Goal: Information Seeking & Learning: Learn about a topic

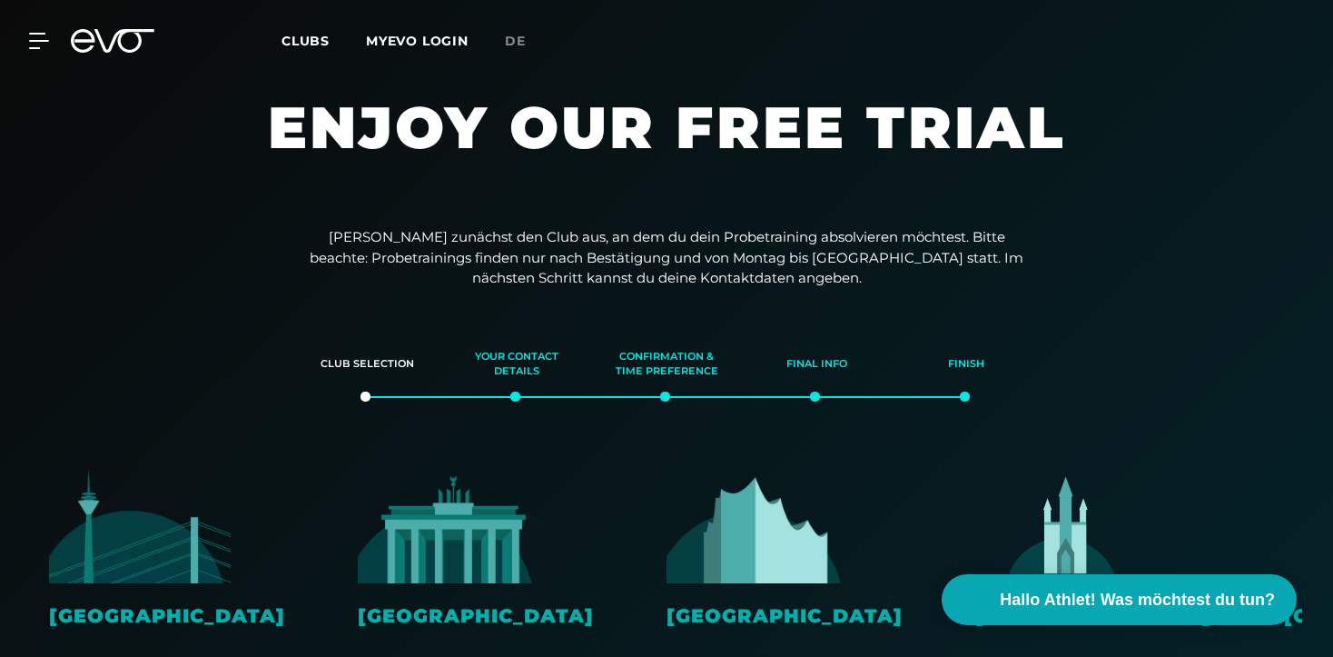
click at [125, 46] on icon at bounding box center [113, 41] width 84 height 24
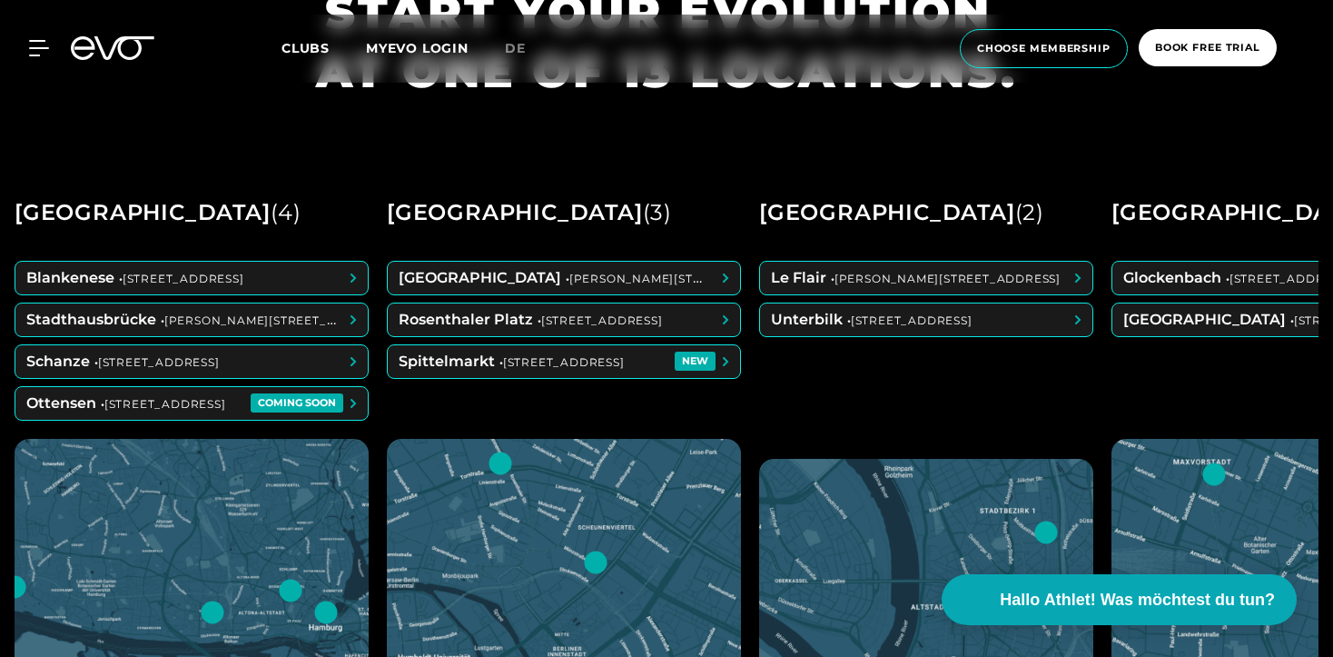
scroll to position [737, 0]
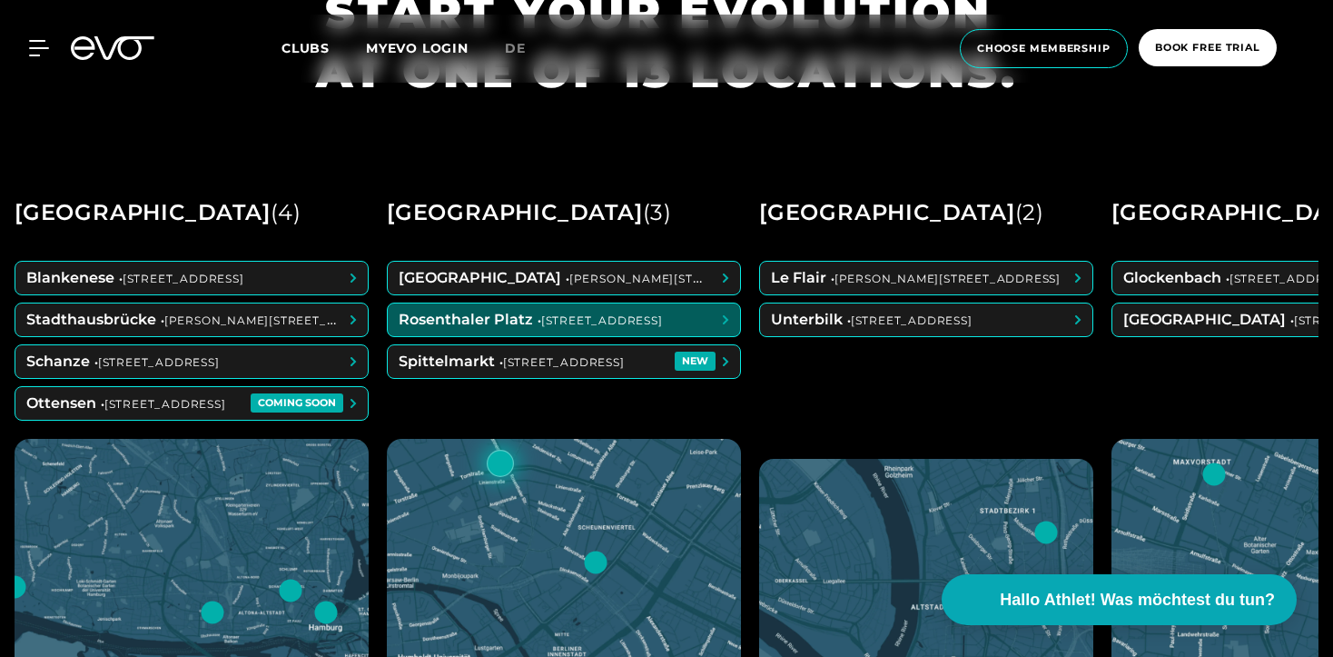
click at [458, 331] on span at bounding box center [564, 319] width 352 height 33
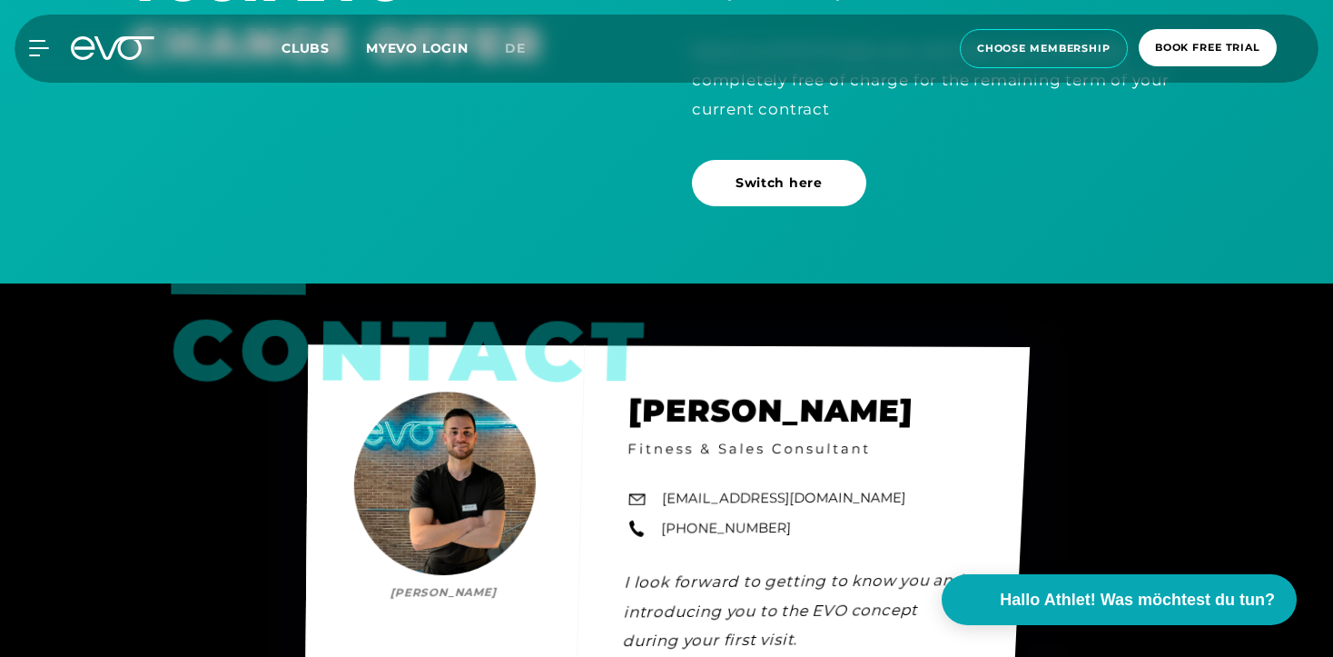
scroll to position [5207, 0]
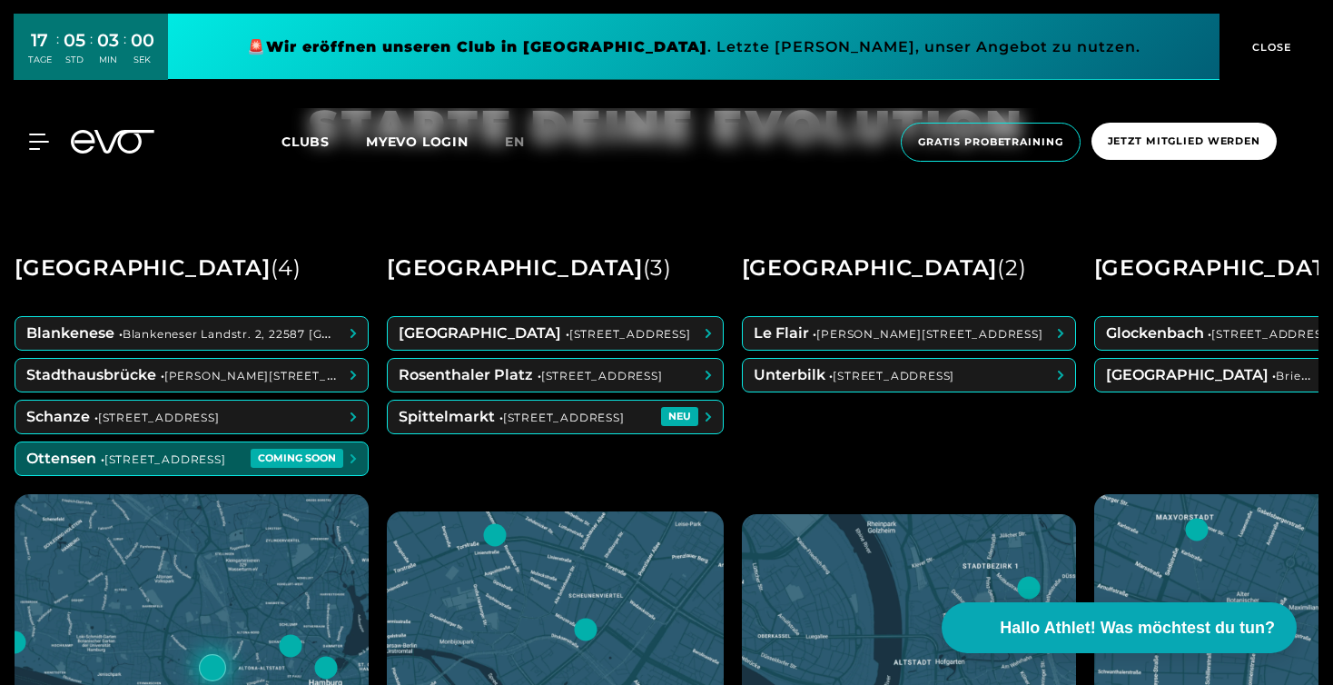
click at [200, 451] on span at bounding box center [191, 458] width 352 height 33
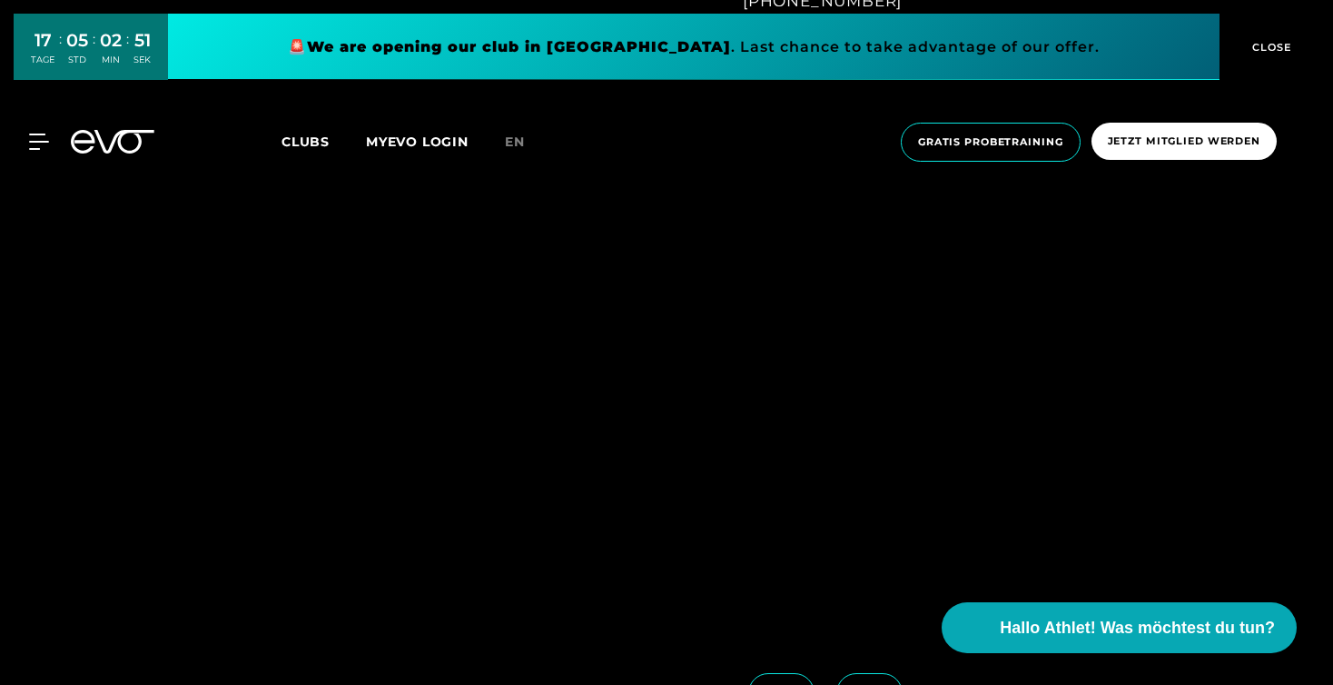
scroll to position [1541, 0]
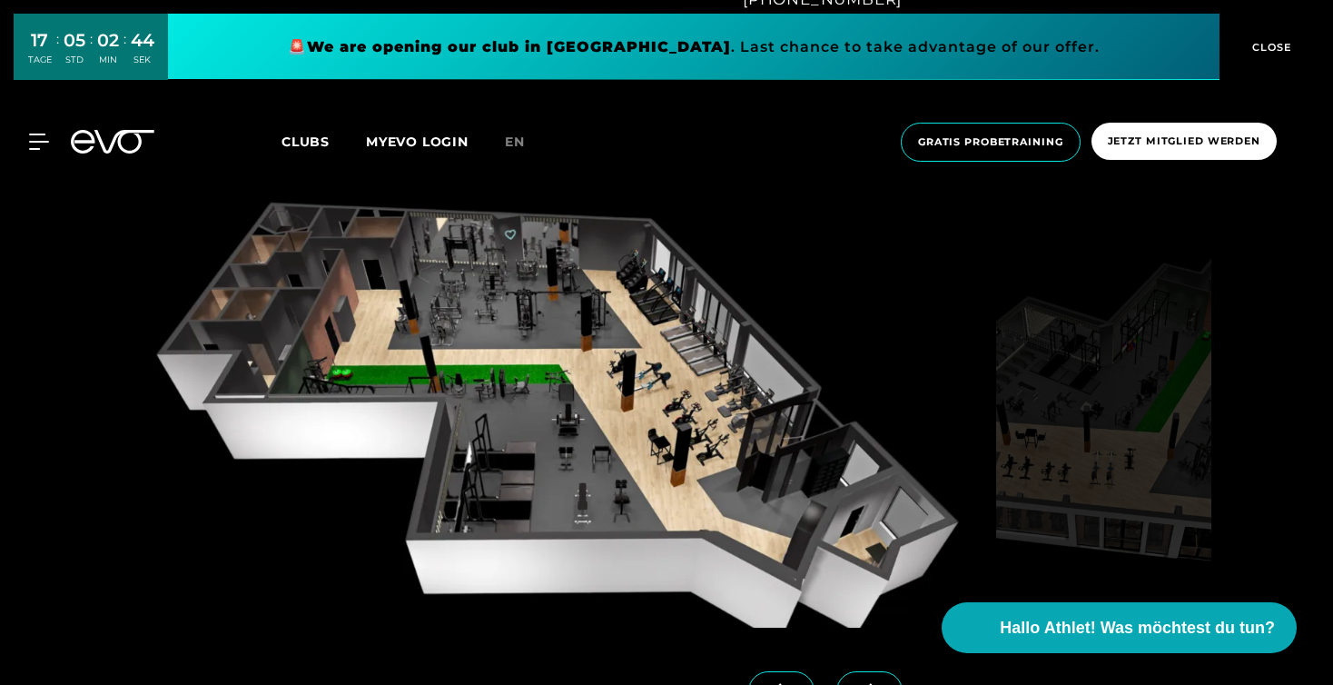
click at [883, 674] on span at bounding box center [869, 691] width 66 height 40
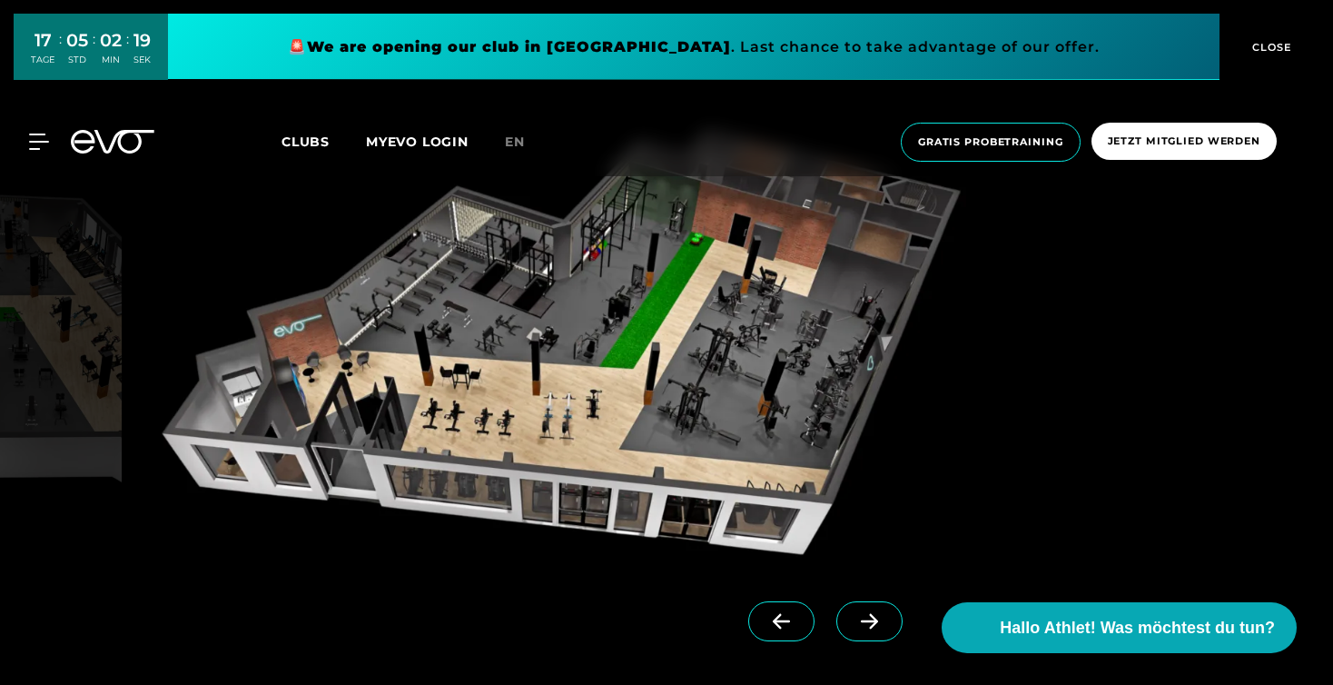
scroll to position [1618, 0]
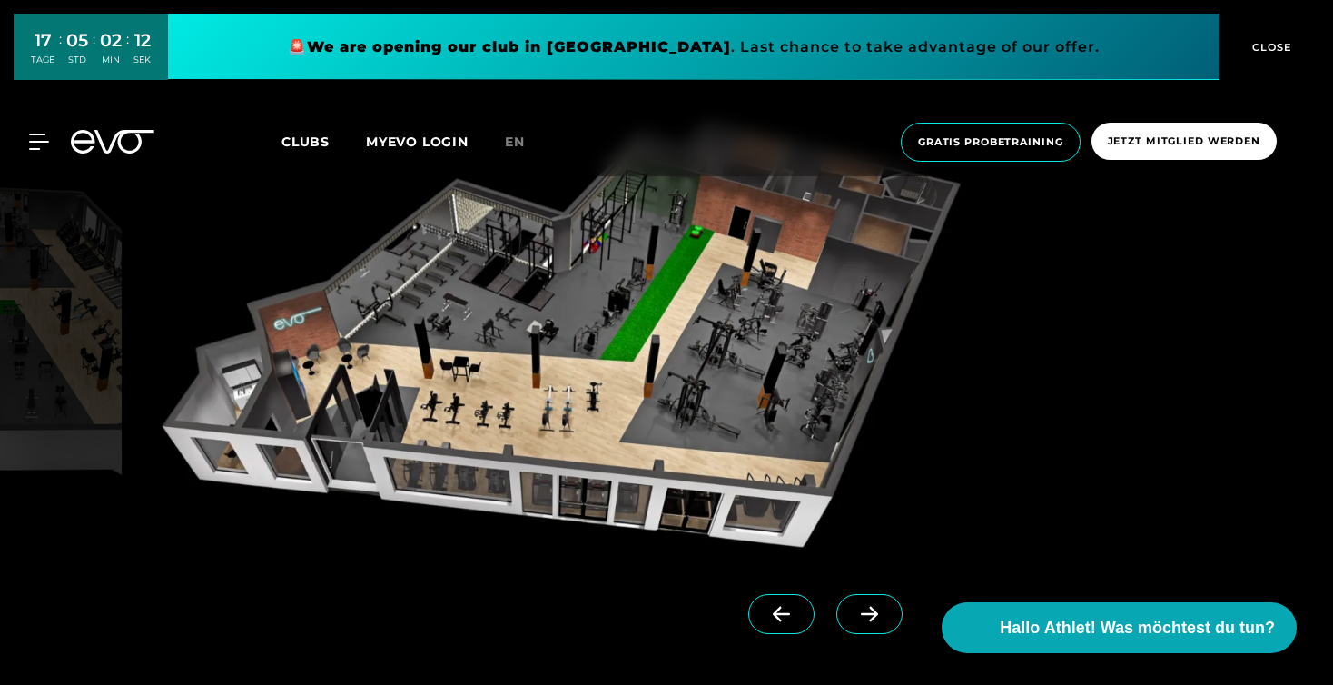
click at [791, 608] on icon at bounding box center [782, 614] width 32 height 16
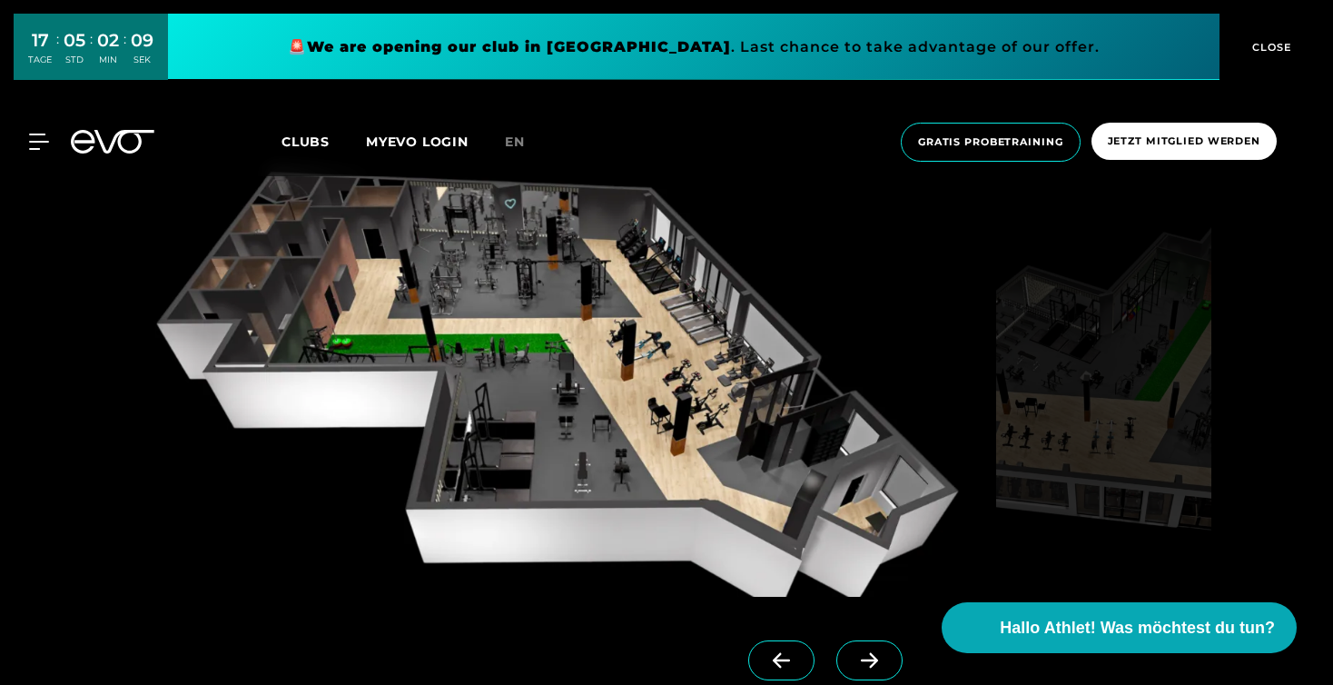
scroll to position [1569, 0]
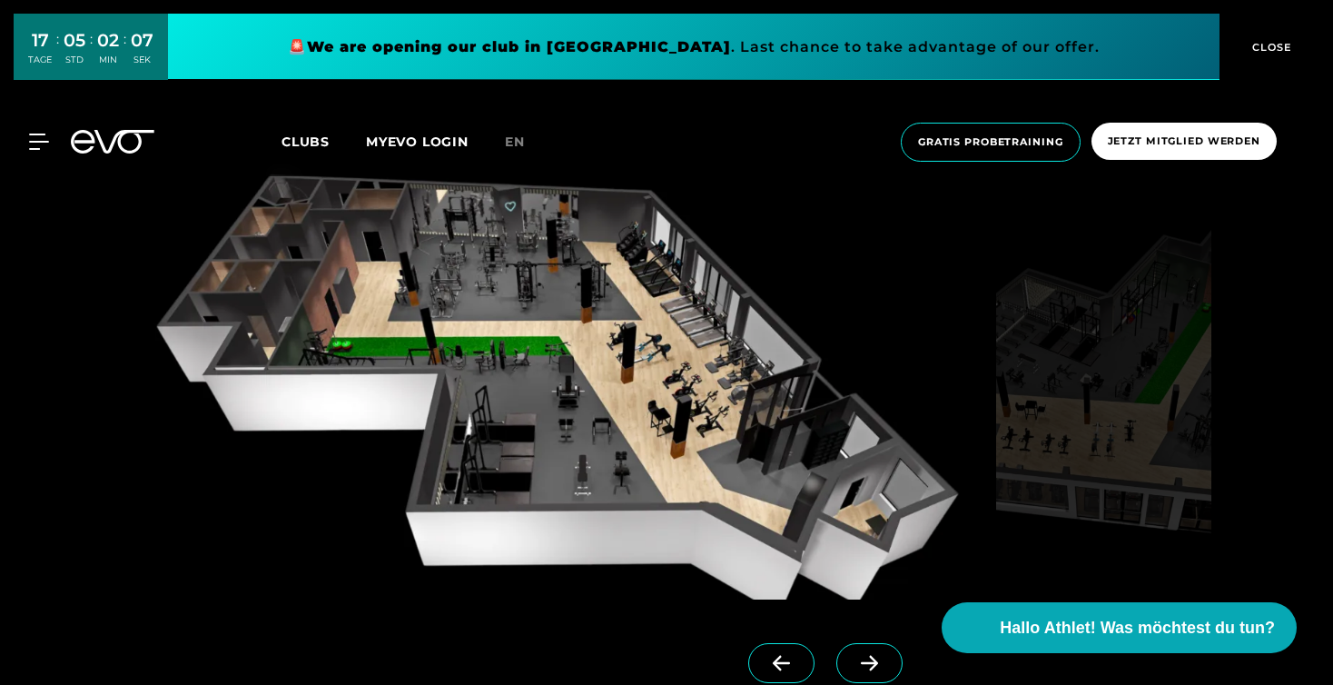
click at [872, 649] on span at bounding box center [869, 663] width 66 height 40
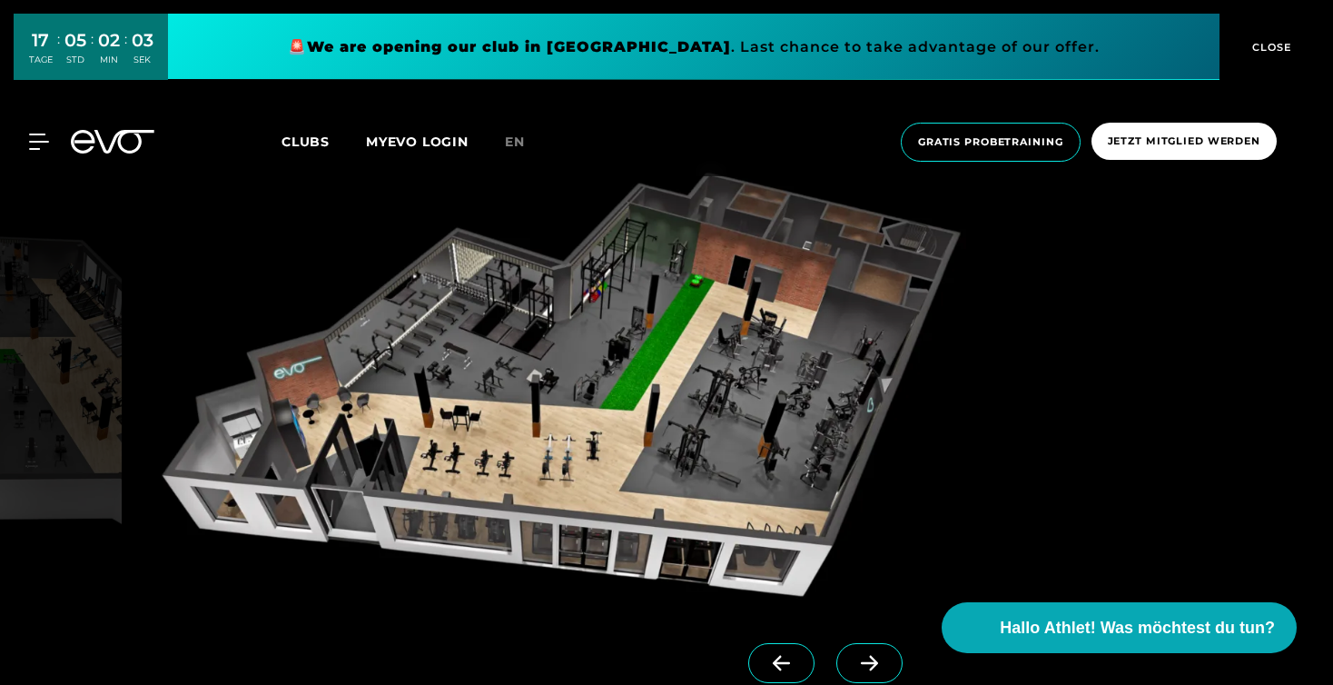
click at [872, 649] on span at bounding box center [869, 663] width 66 height 40
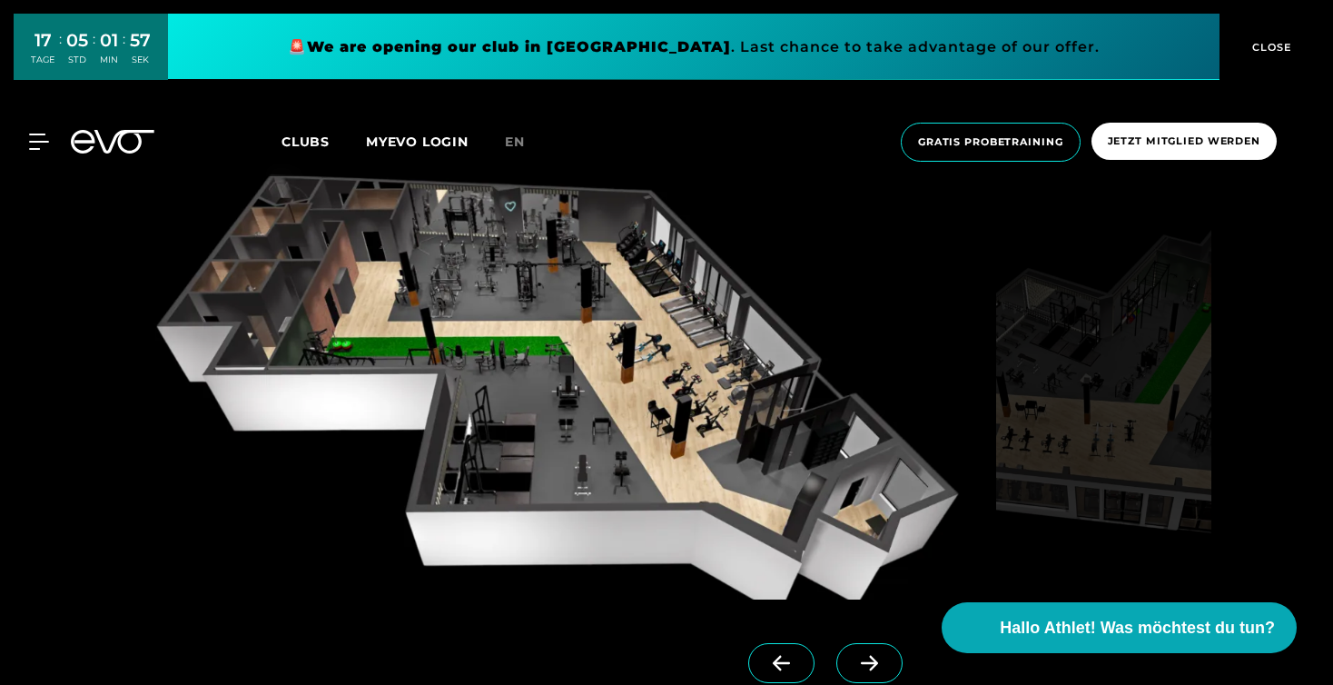
click at [872, 649] on span at bounding box center [869, 663] width 66 height 40
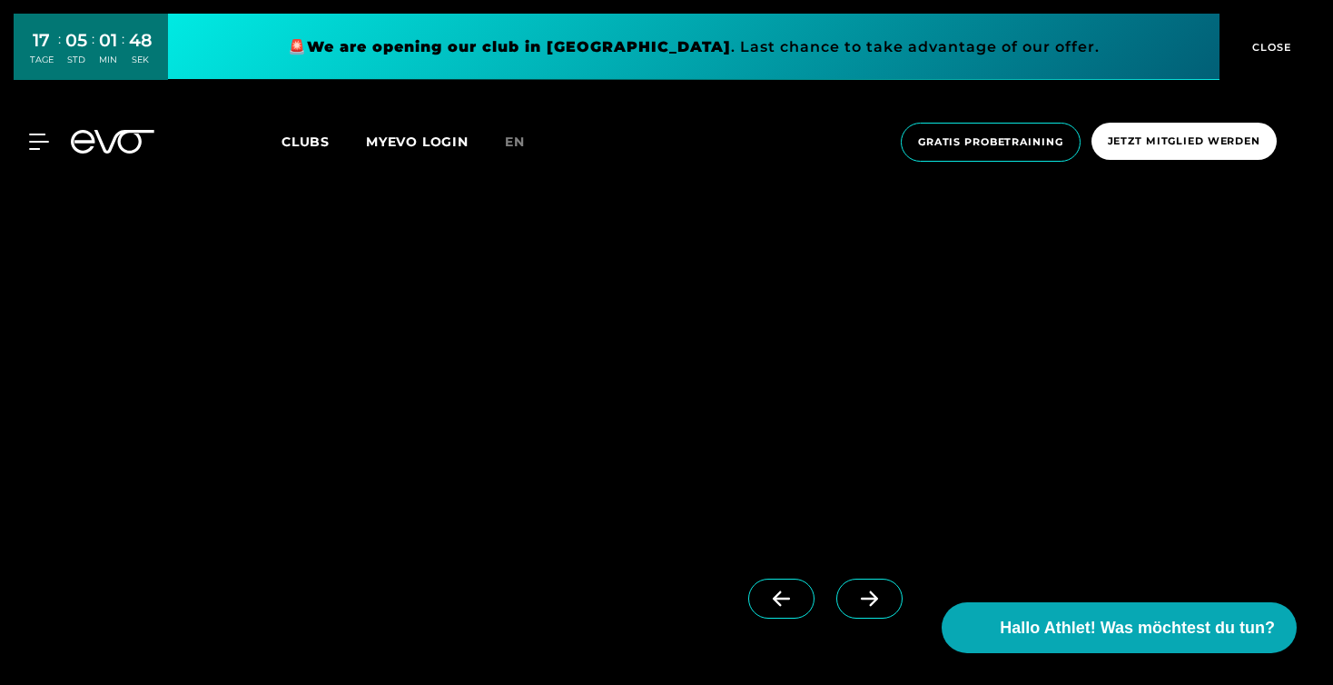
scroll to position [2649, 0]
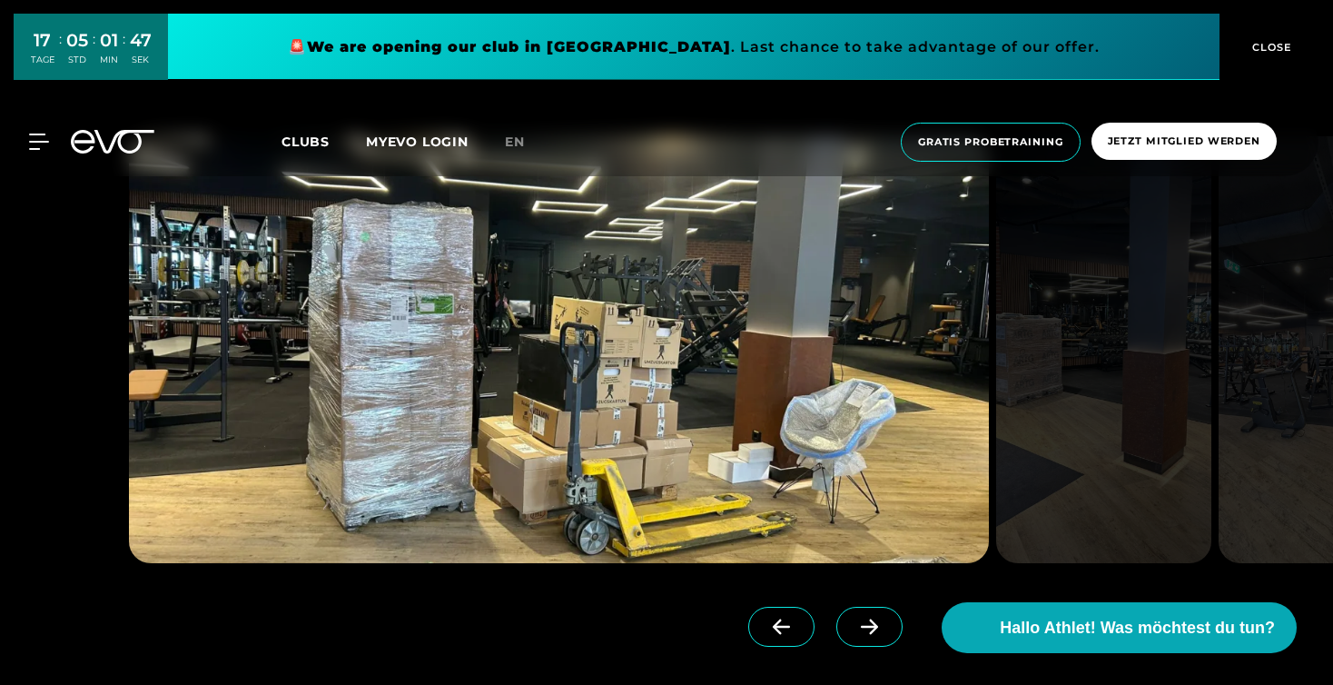
click at [860, 630] on icon at bounding box center [870, 626] width 32 height 16
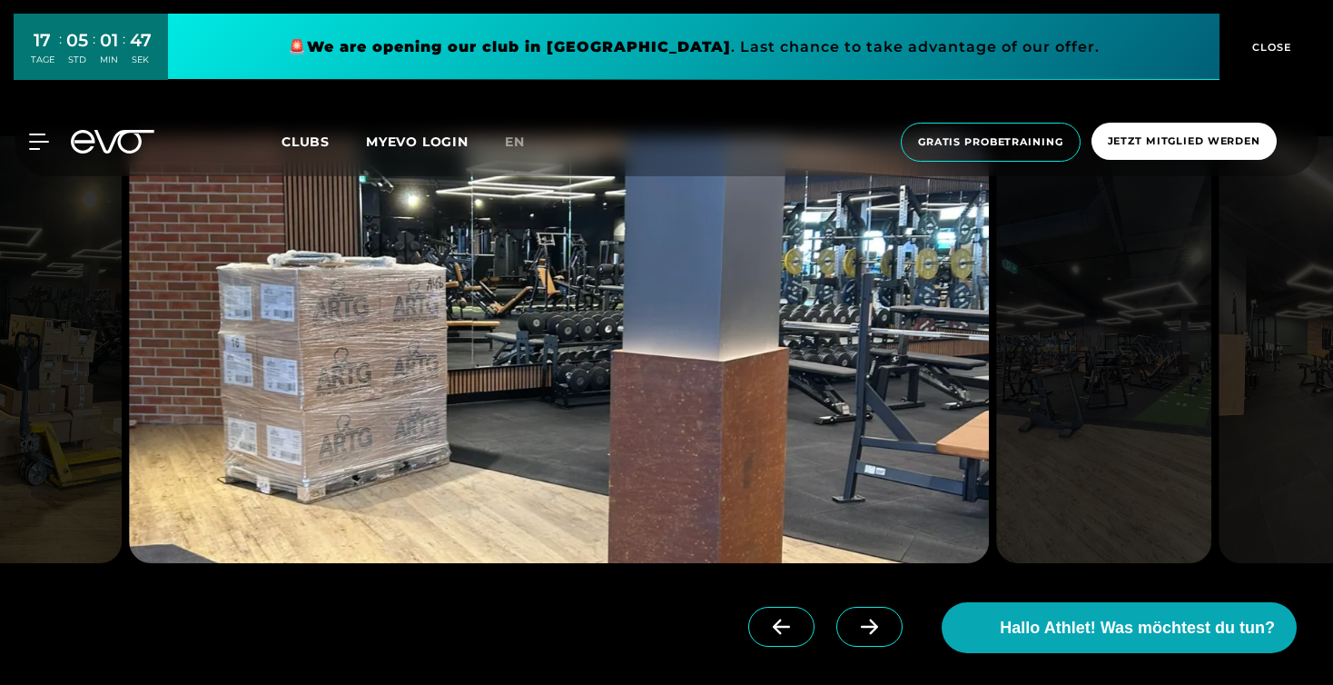
click at [860, 630] on icon at bounding box center [870, 626] width 32 height 16
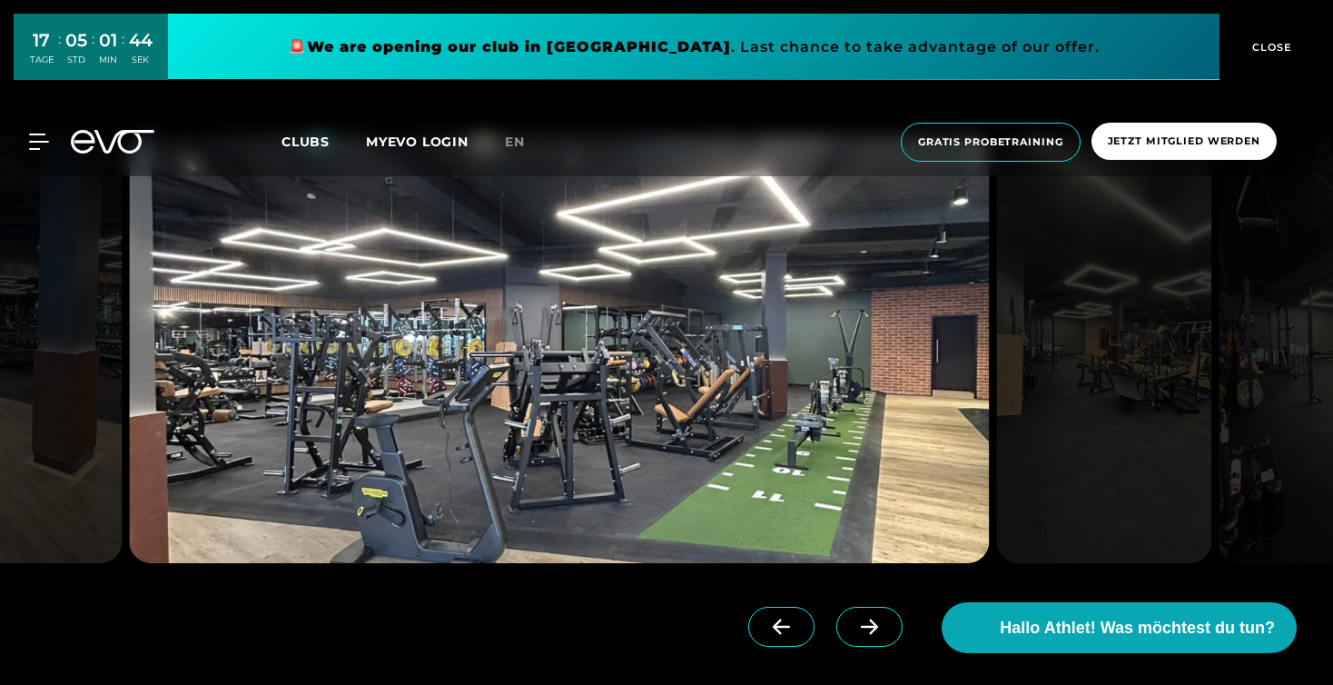
click at [860, 630] on icon at bounding box center [870, 626] width 32 height 16
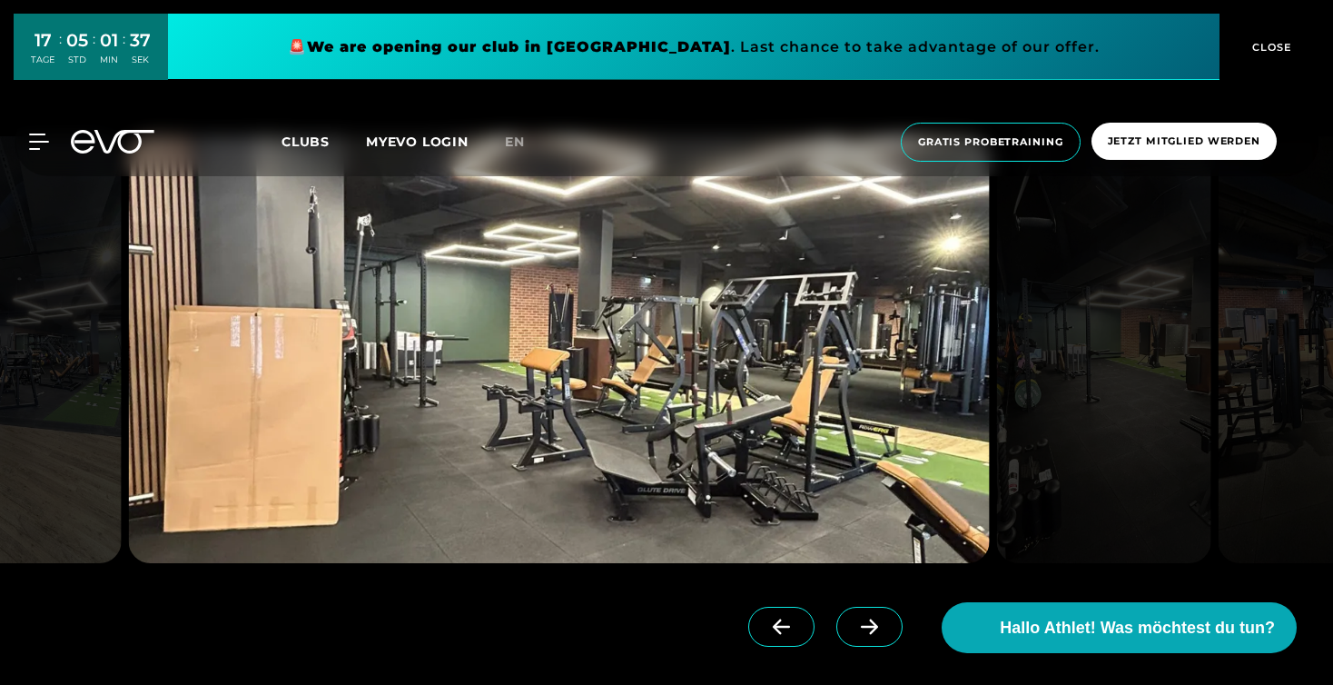
click at [867, 626] on icon at bounding box center [870, 626] width 32 height 16
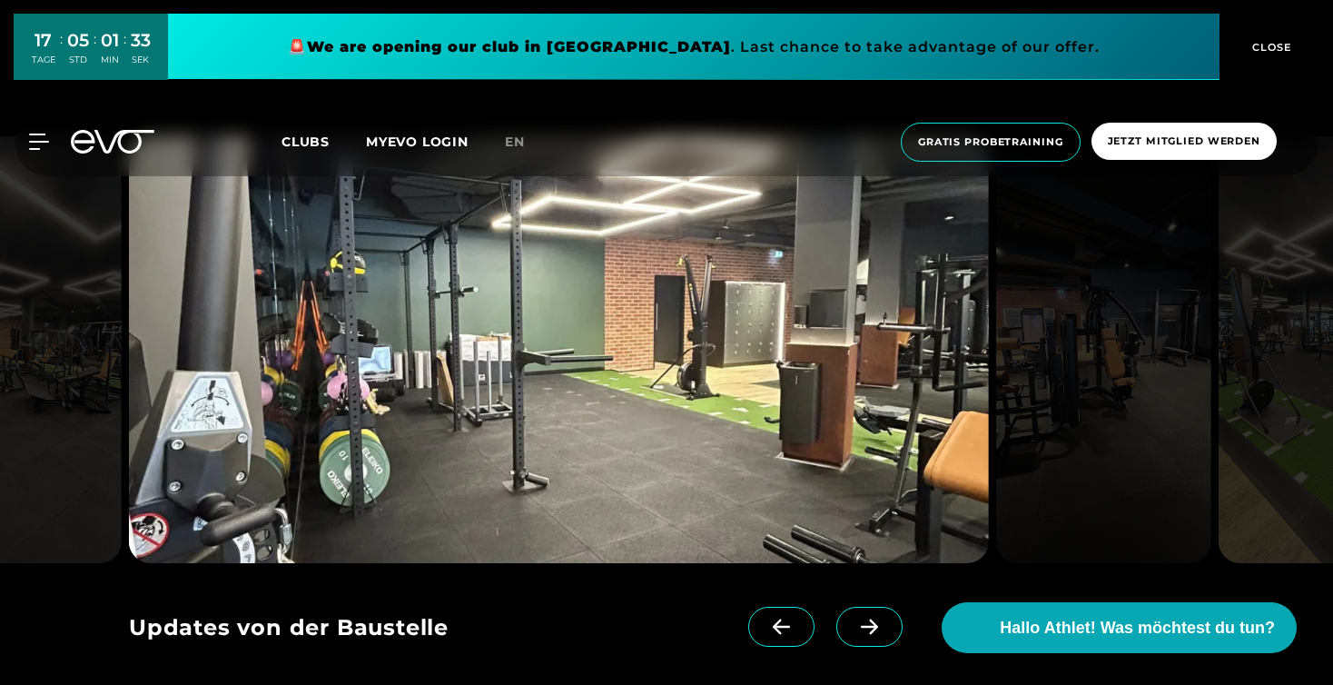
click at [867, 626] on icon at bounding box center [870, 626] width 32 height 16
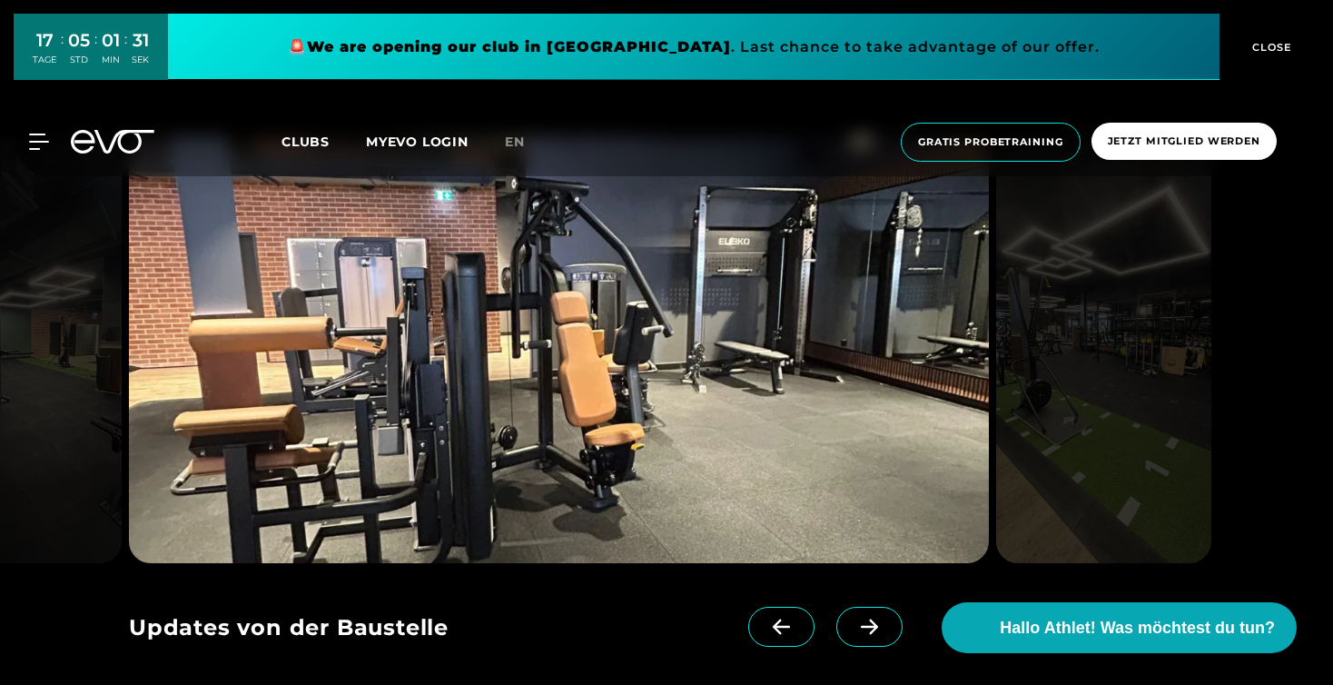
click at [867, 626] on icon at bounding box center [870, 626] width 32 height 16
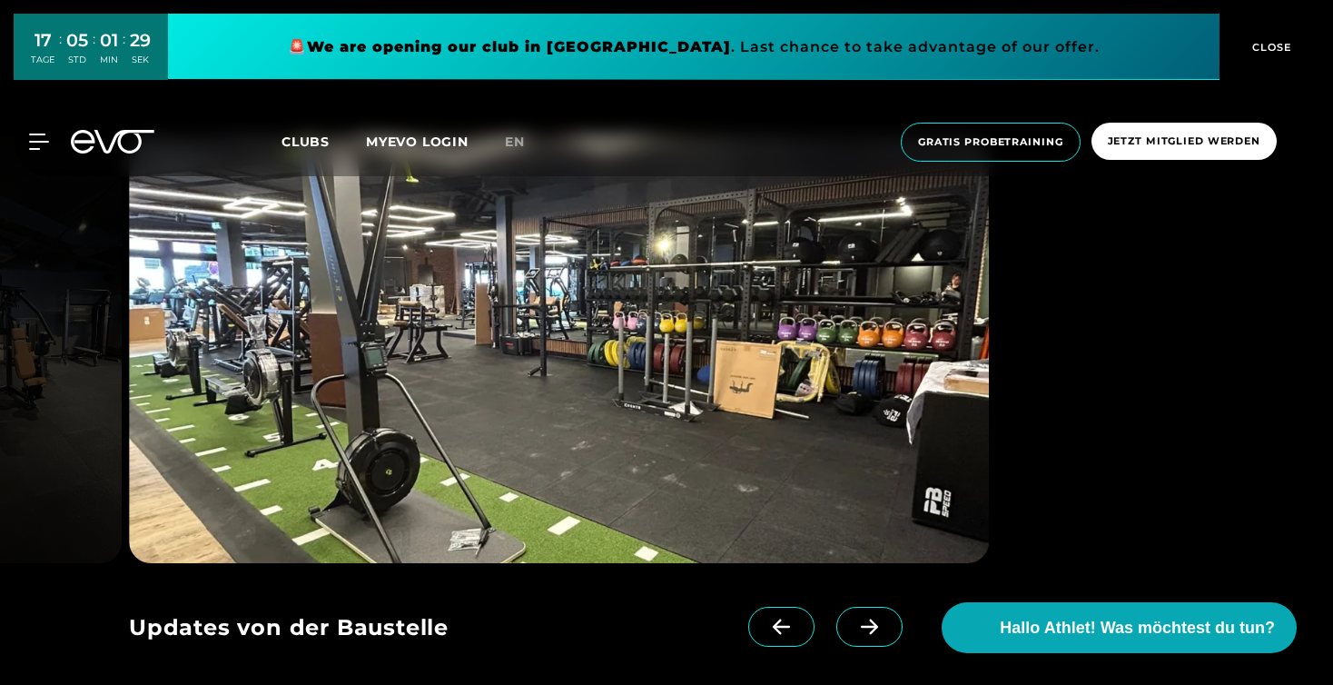
click at [867, 626] on icon at bounding box center [870, 626] width 32 height 16
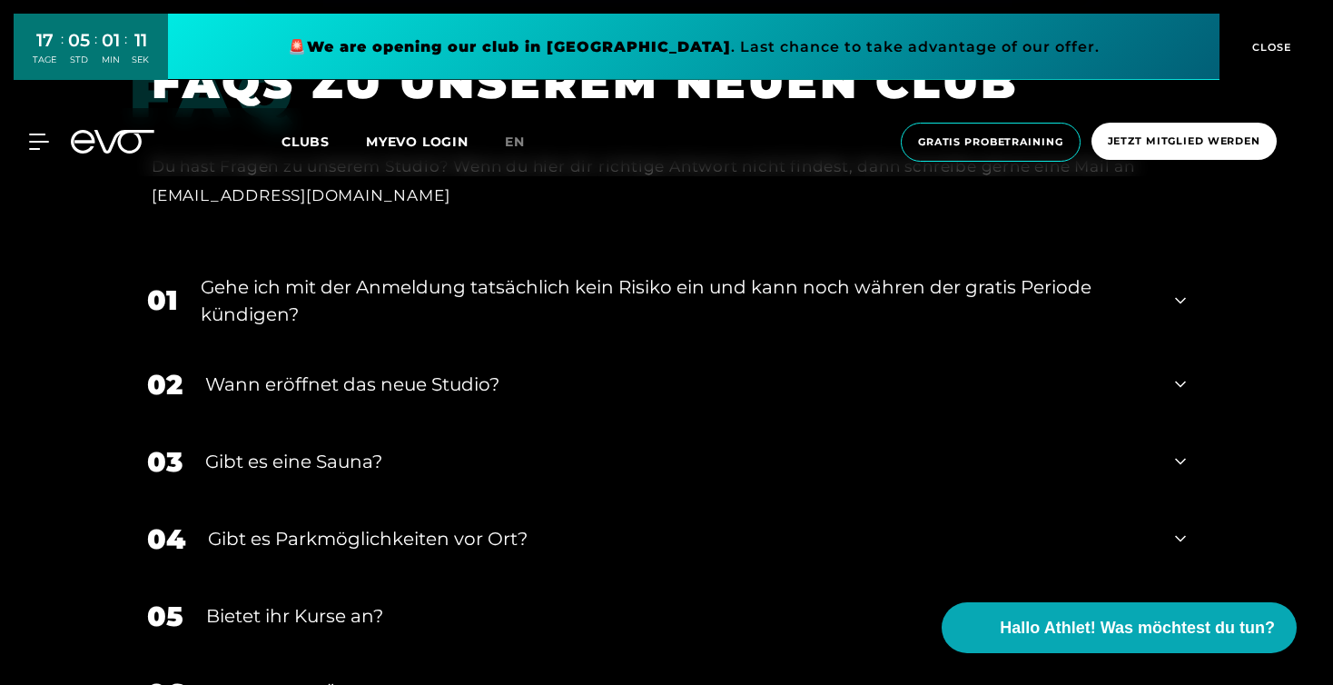
scroll to position [5777, 0]
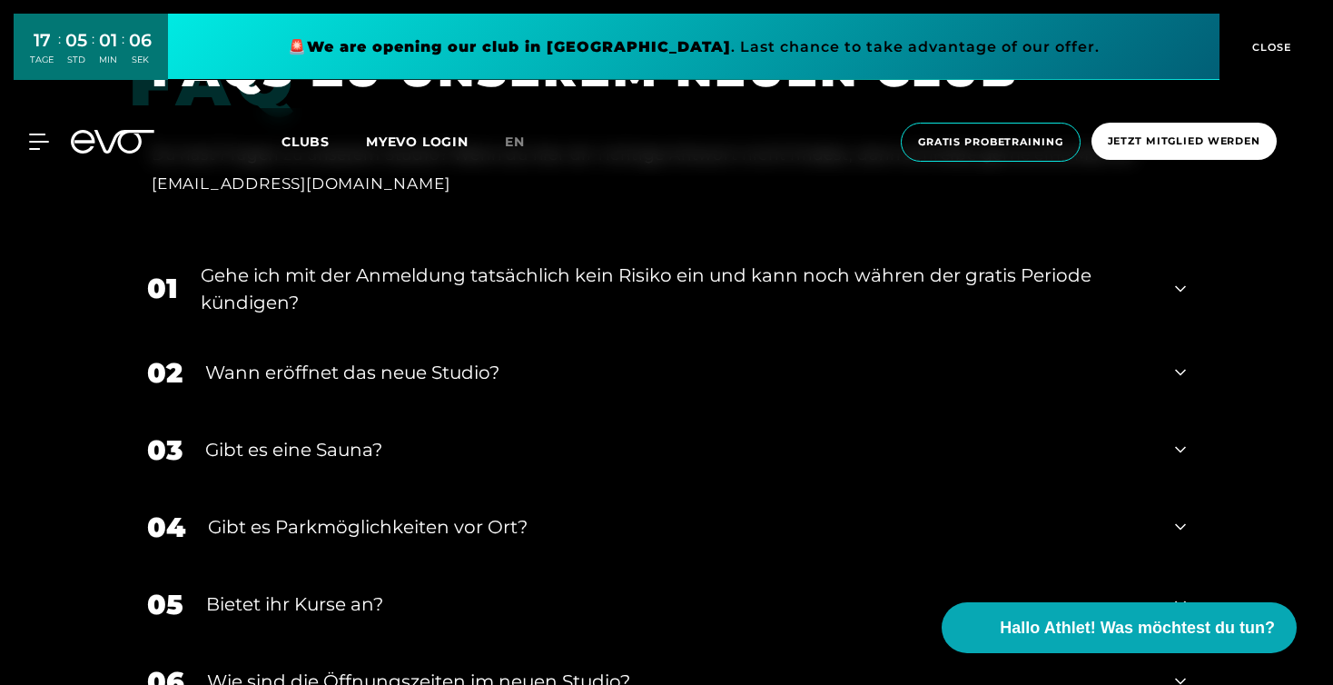
click at [662, 293] on div "Gehe ich mit der Anmeldung tatsächlich kein Risiko ein und kann noch währen der…" at bounding box center [677, 289] width 952 height 54
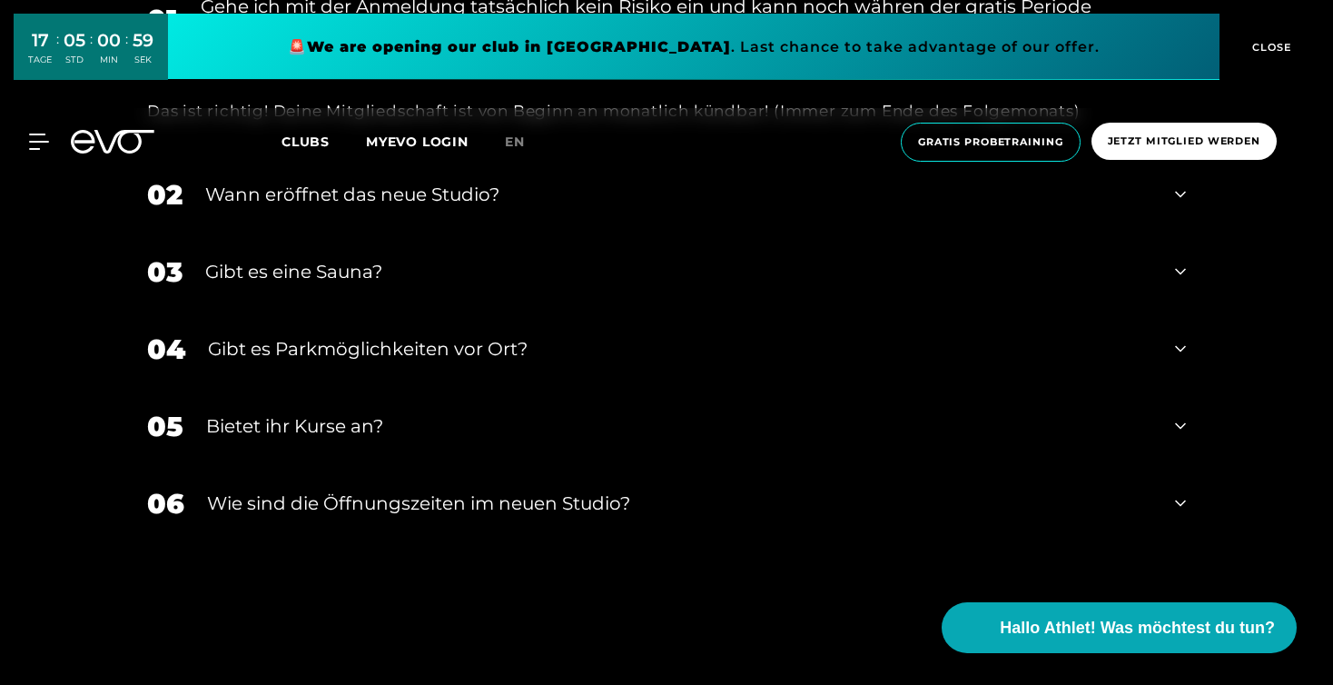
scroll to position [6046, 0]
click at [372, 285] on div "Gibt es eine Sauna?" at bounding box center [678, 271] width 947 height 27
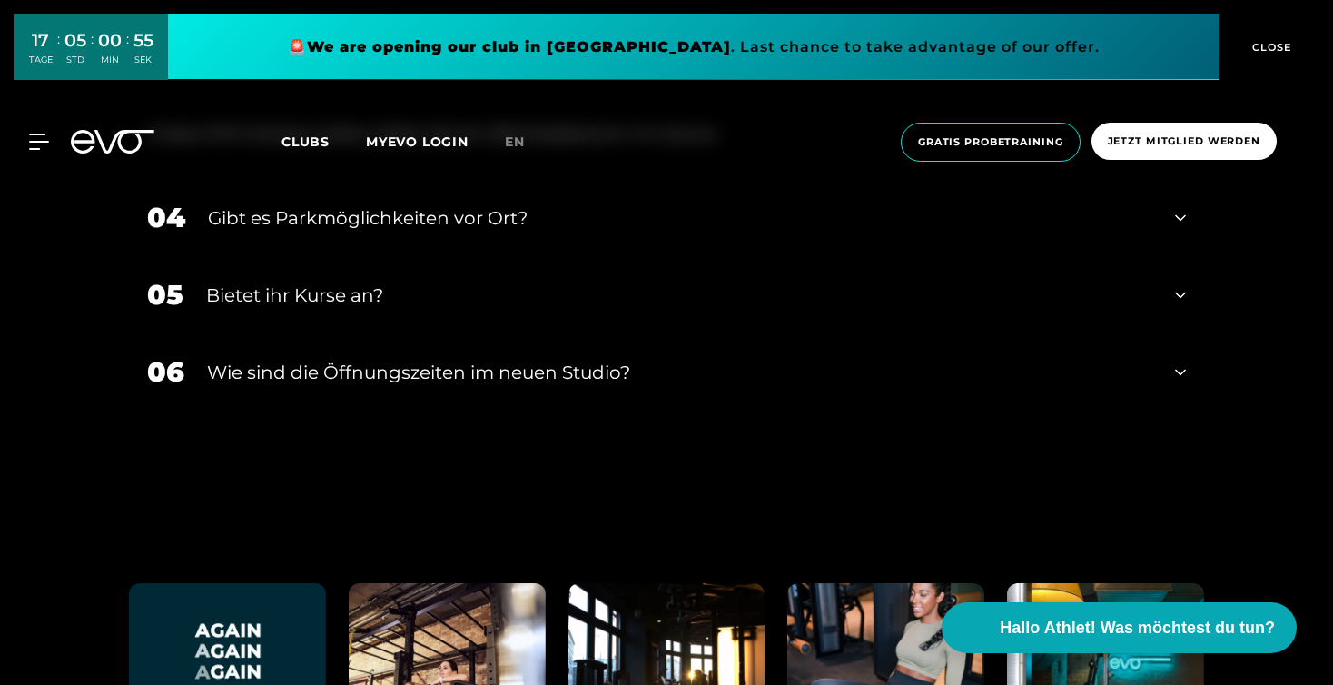
scroll to position [6270, 0]
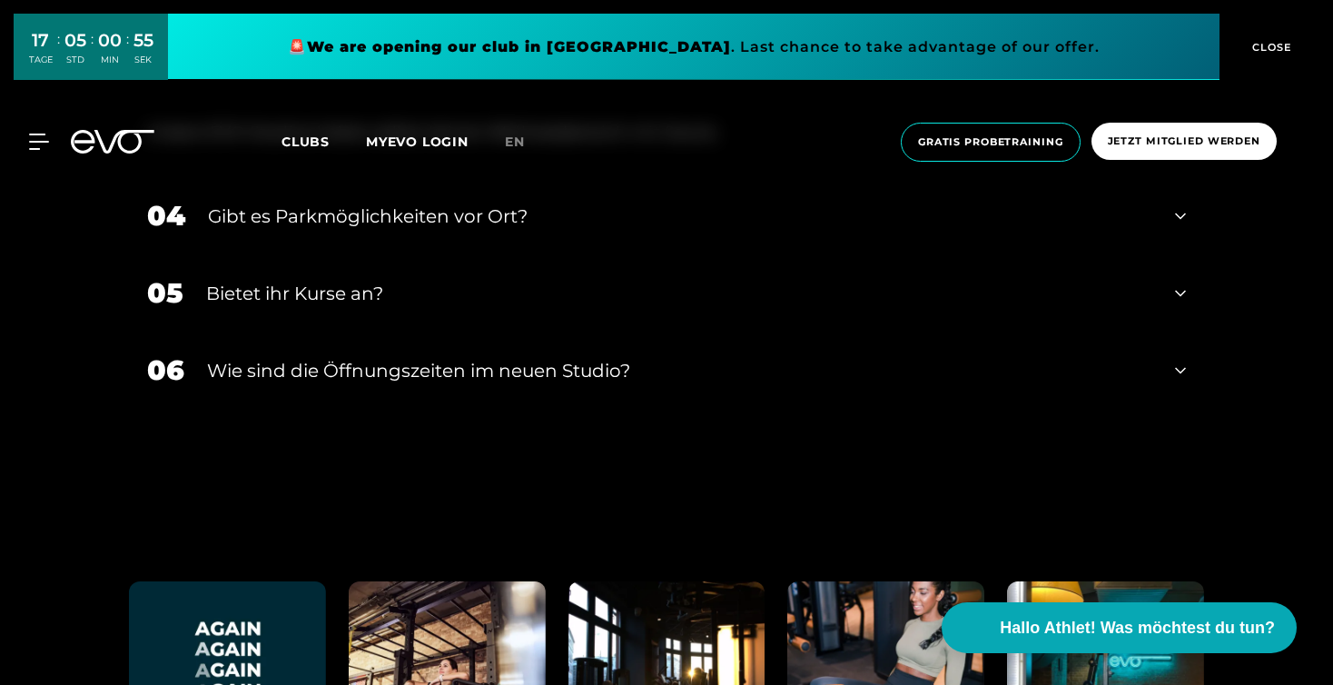
click at [375, 307] on div "Bietet ihr Kurse an?" at bounding box center [679, 293] width 946 height 27
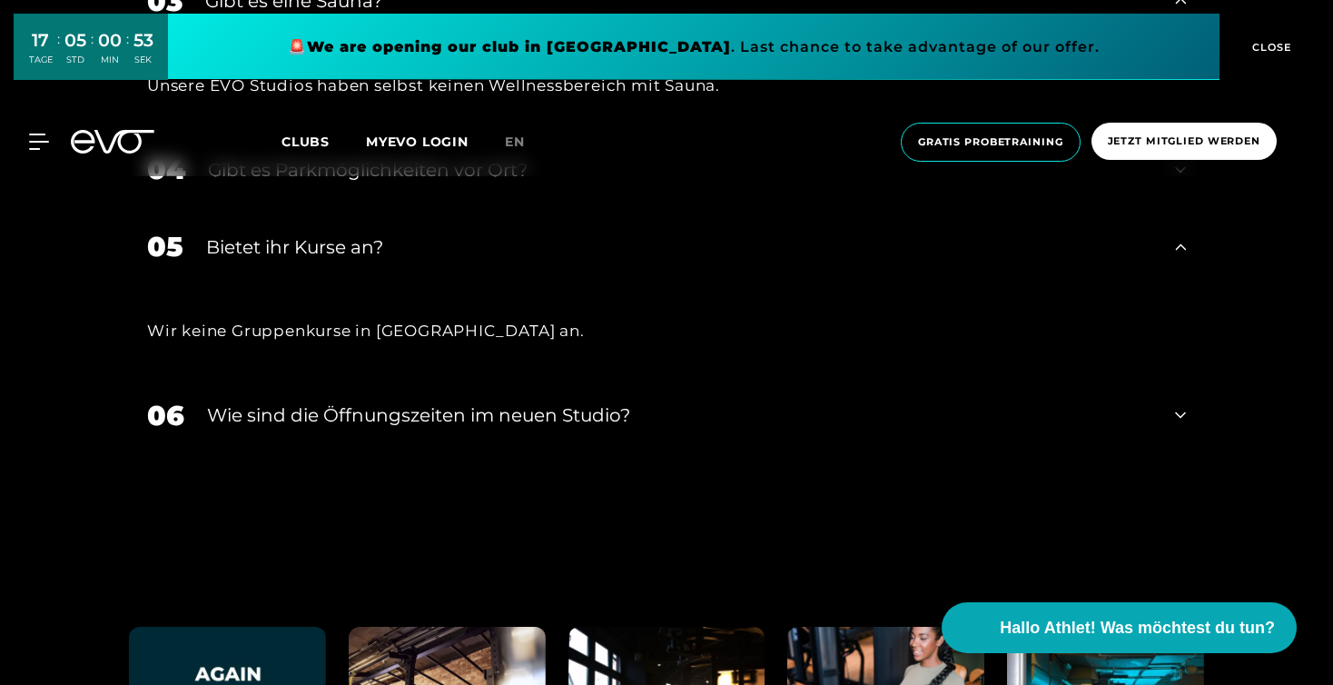
scroll to position [6317, 0]
click at [411, 449] on div "06 ​Wie sind die Öffnungszeiten im neuen Studio?" at bounding box center [666, 415] width 1075 height 77
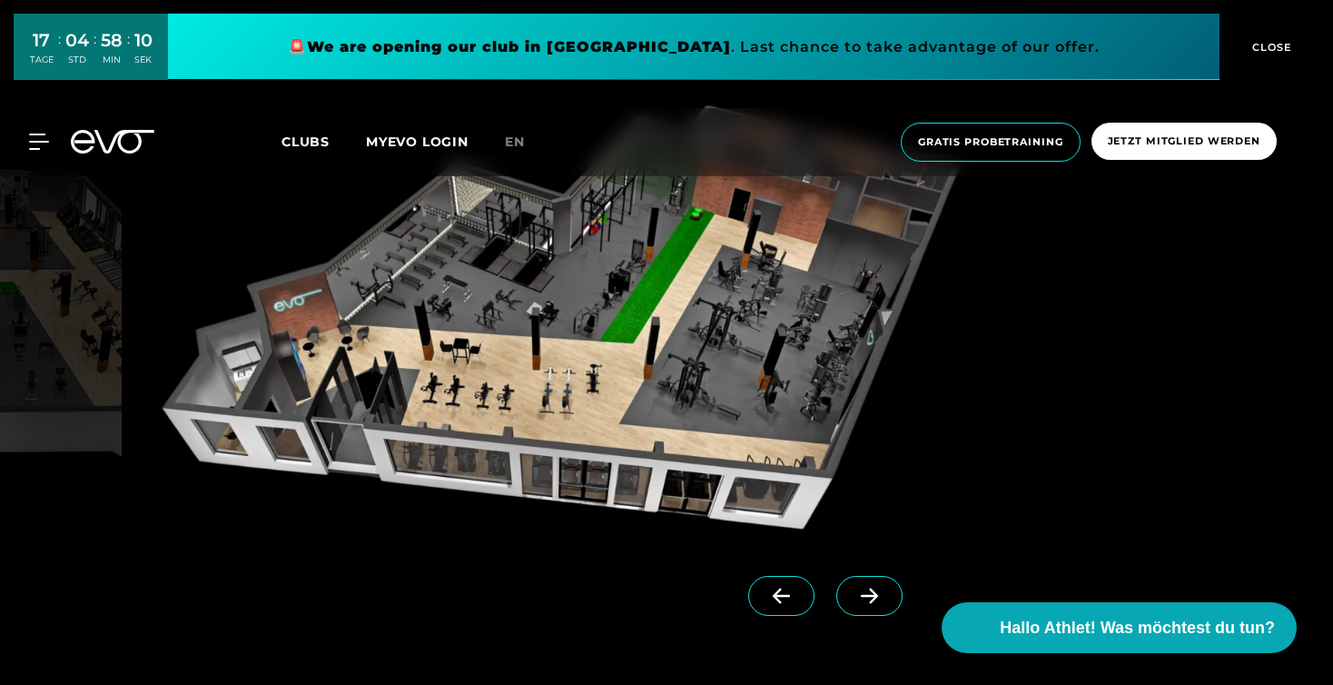
scroll to position [1635, 0]
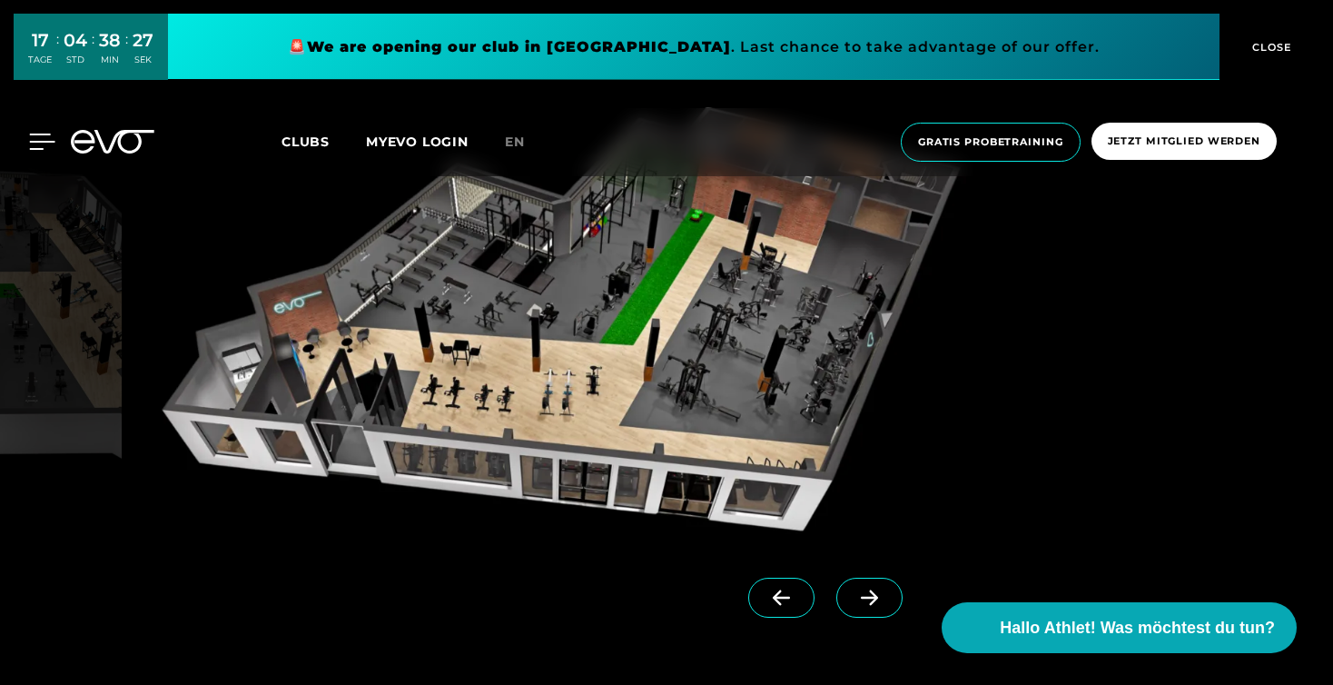
click at [42, 137] on icon at bounding box center [42, 142] width 26 height 16
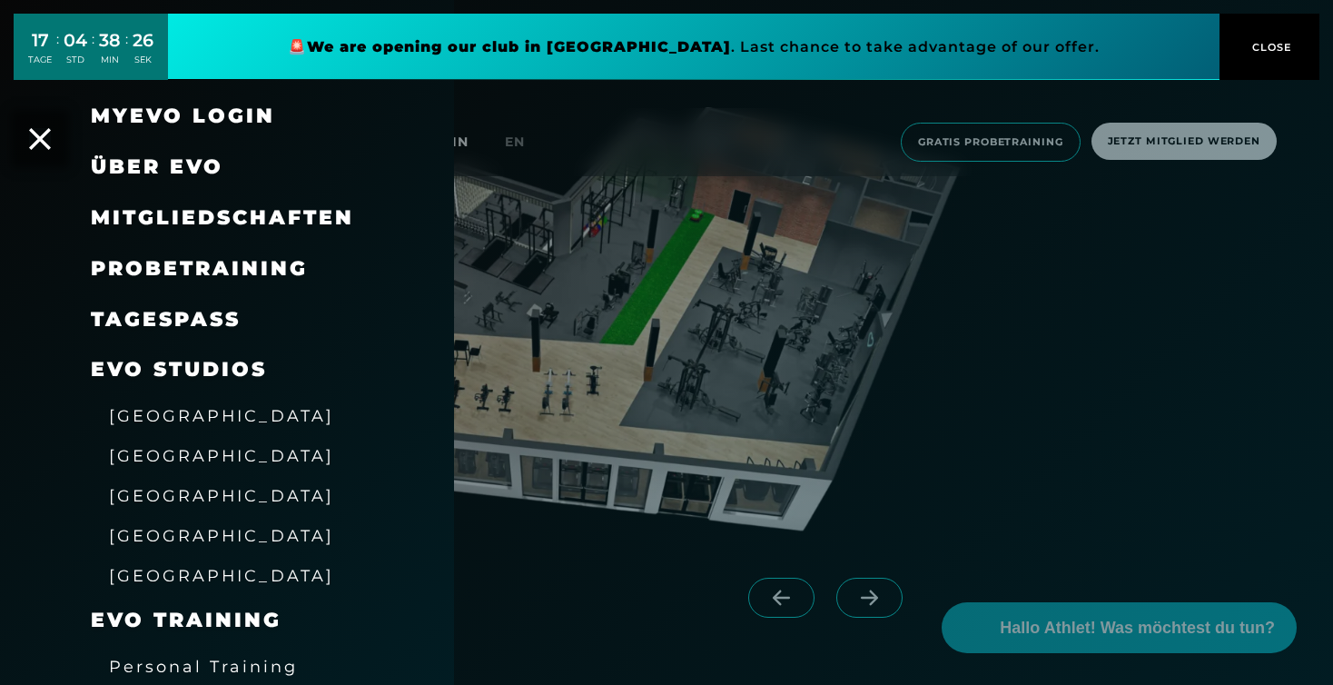
click at [675, 231] on div at bounding box center [666, 342] width 1333 height 685
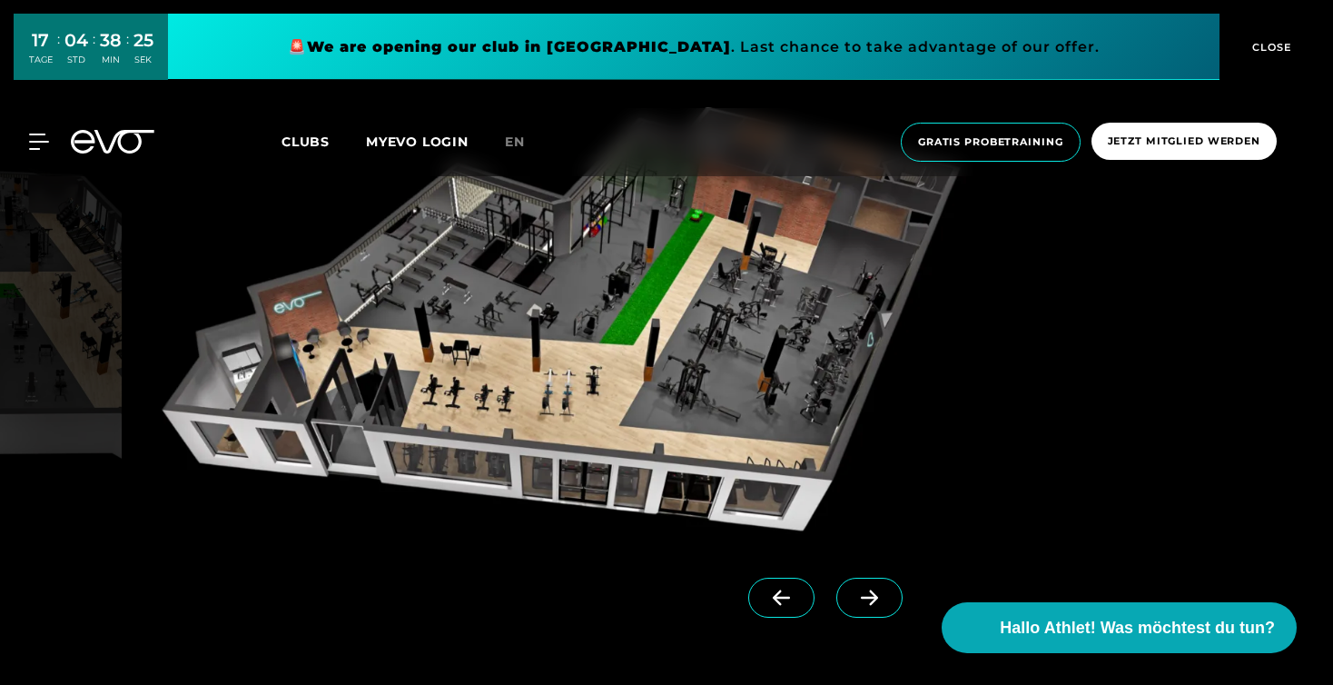
click at [156, 145] on div at bounding box center [112, 142] width 105 height 24
click at [142, 149] on icon at bounding box center [113, 142] width 84 height 24
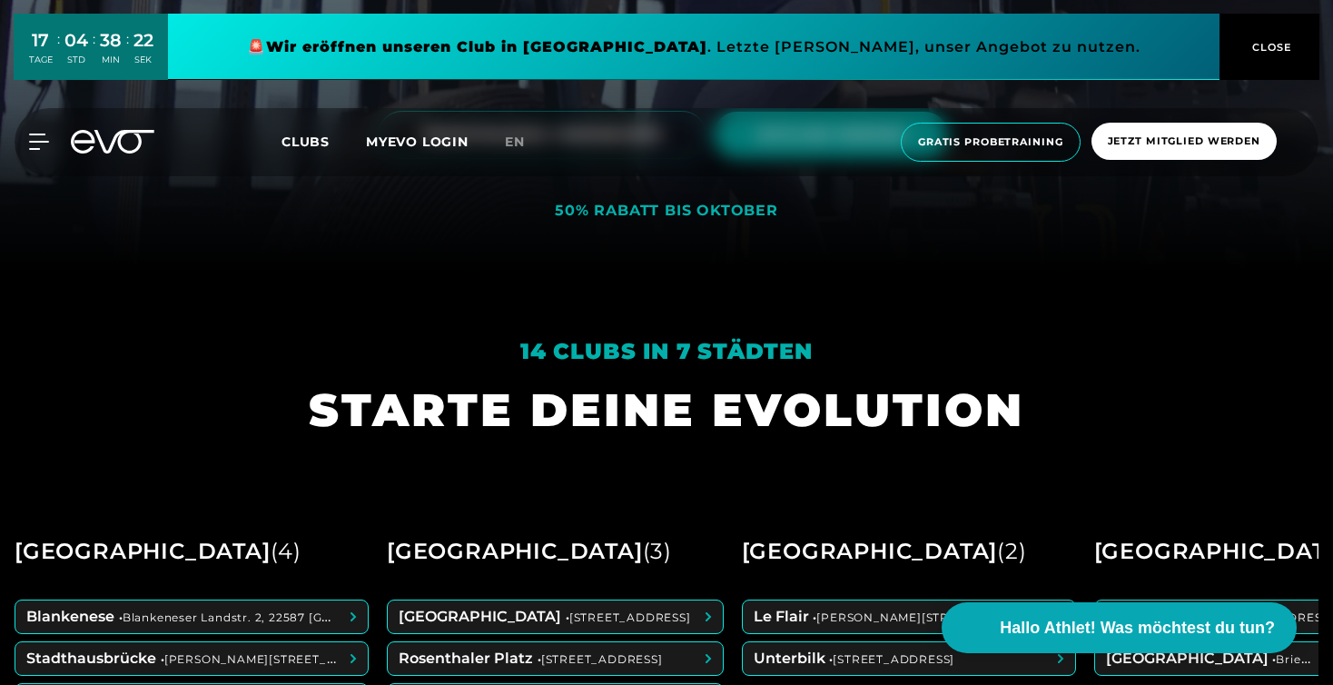
scroll to position [674, 0]
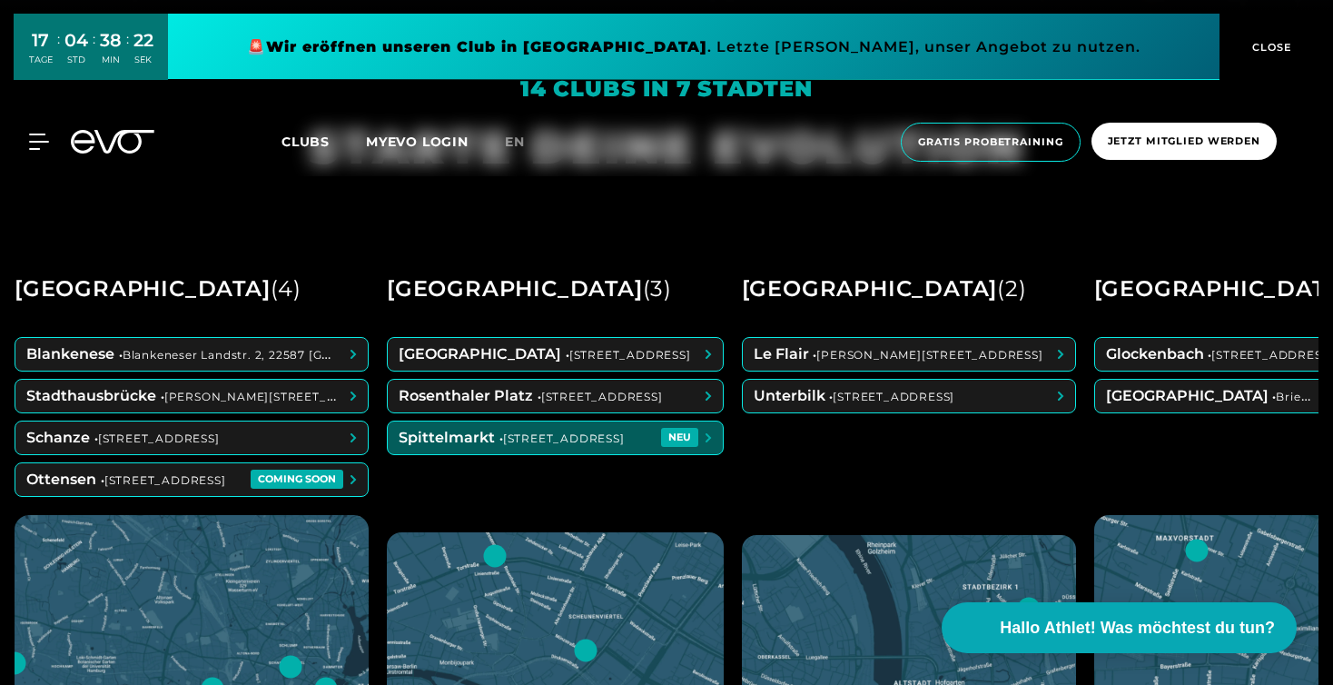
click at [489, 436] on span at bounding box center [555, 437] width 335 height 33
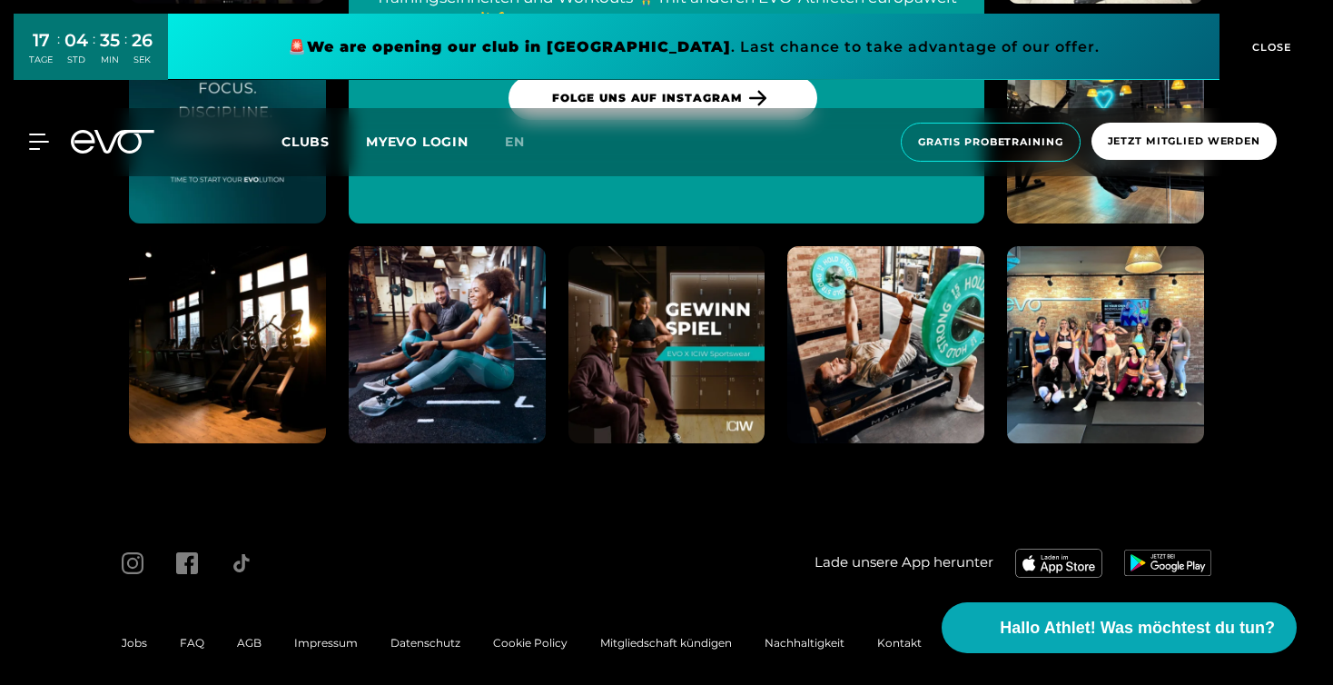
scroll to position [8086, 0]
click at [240, 637] on div "AGB" at bounding box center [249, 644] width 57 height 22
click at [257, 637] on span "AGB" at bounding box center [249, 644] width 25 height 14
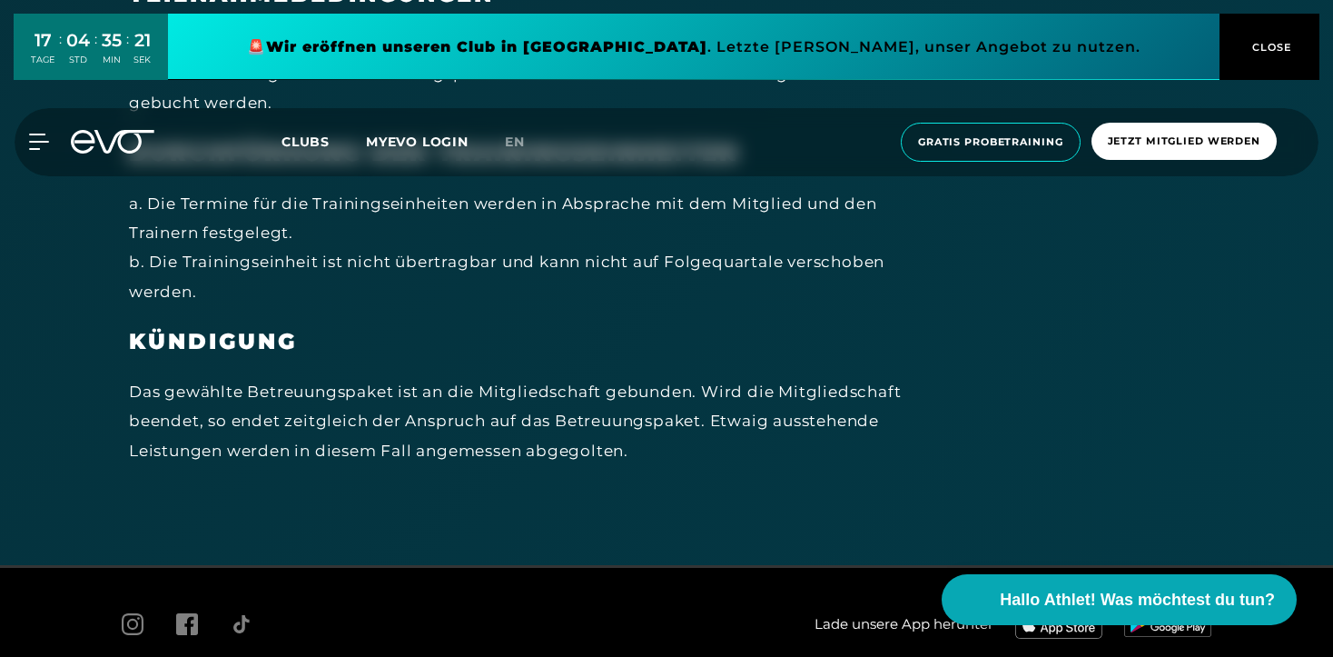
scroll to position [2146, 0]
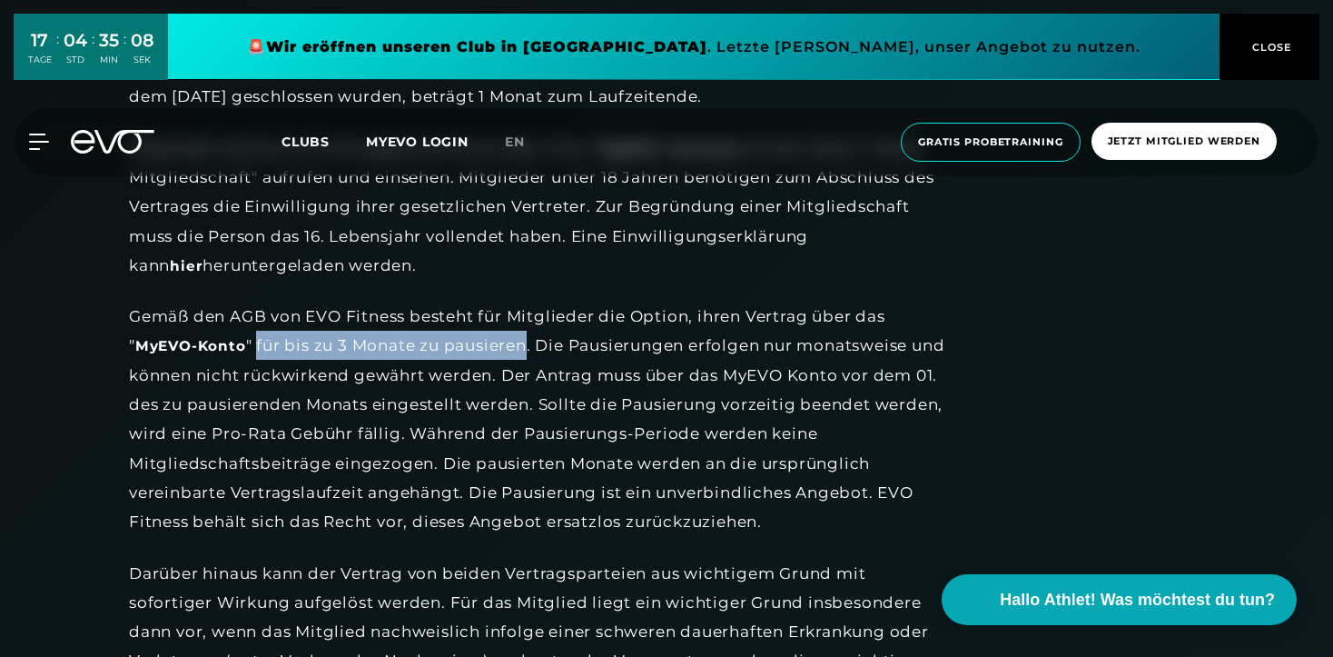
drag, startPoint x: 256, startPoint y: 332, endPoint x: 525, endPoint y: 336, distance: 268.9
click at [525, 336] on div "Gemäß den AGB von EVO Fitness besteht für Mitglieder die Option, ihren Vertrag …" at bounding box center [537, 419] width 817 height 234
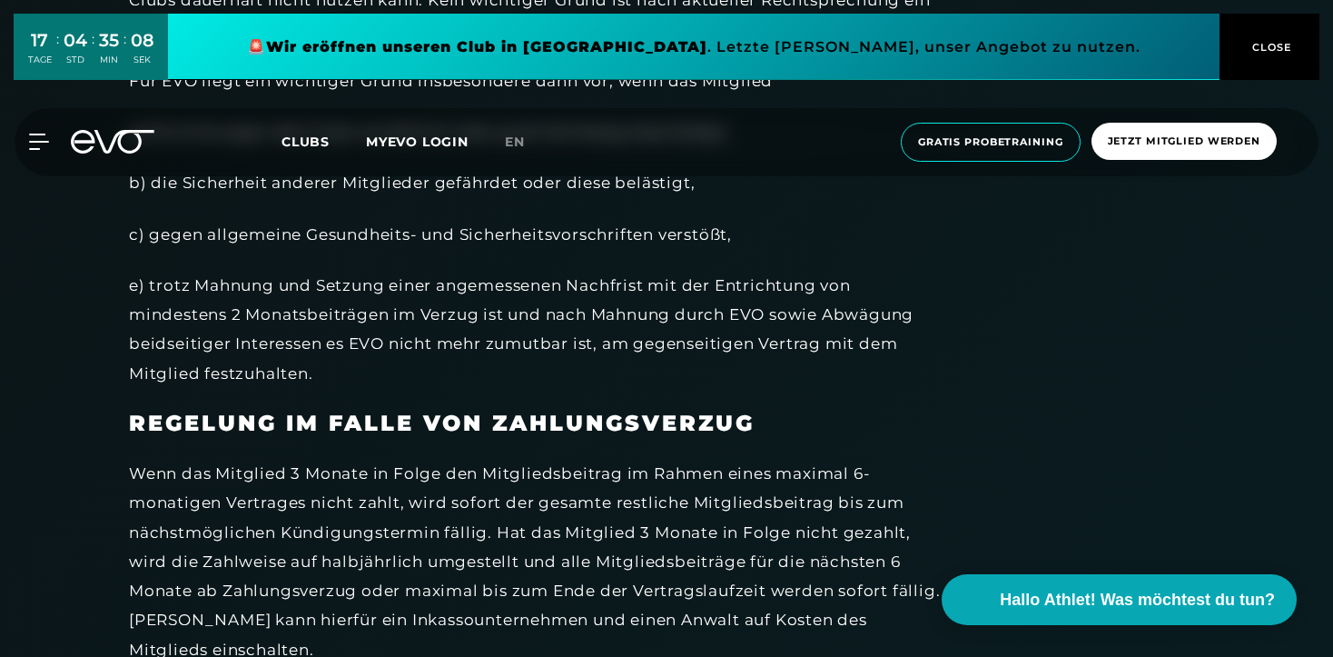
copy div "für bis zu 3 Monate zu pausieren"
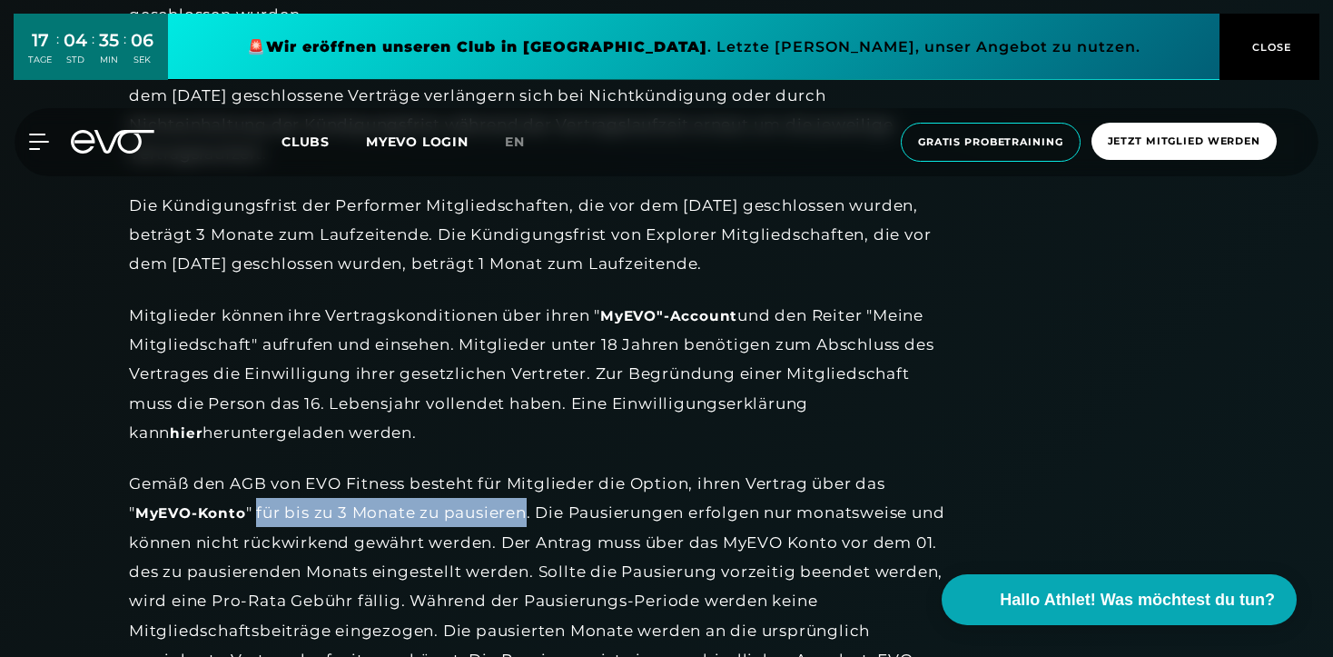
scroll to position [2013, 0]
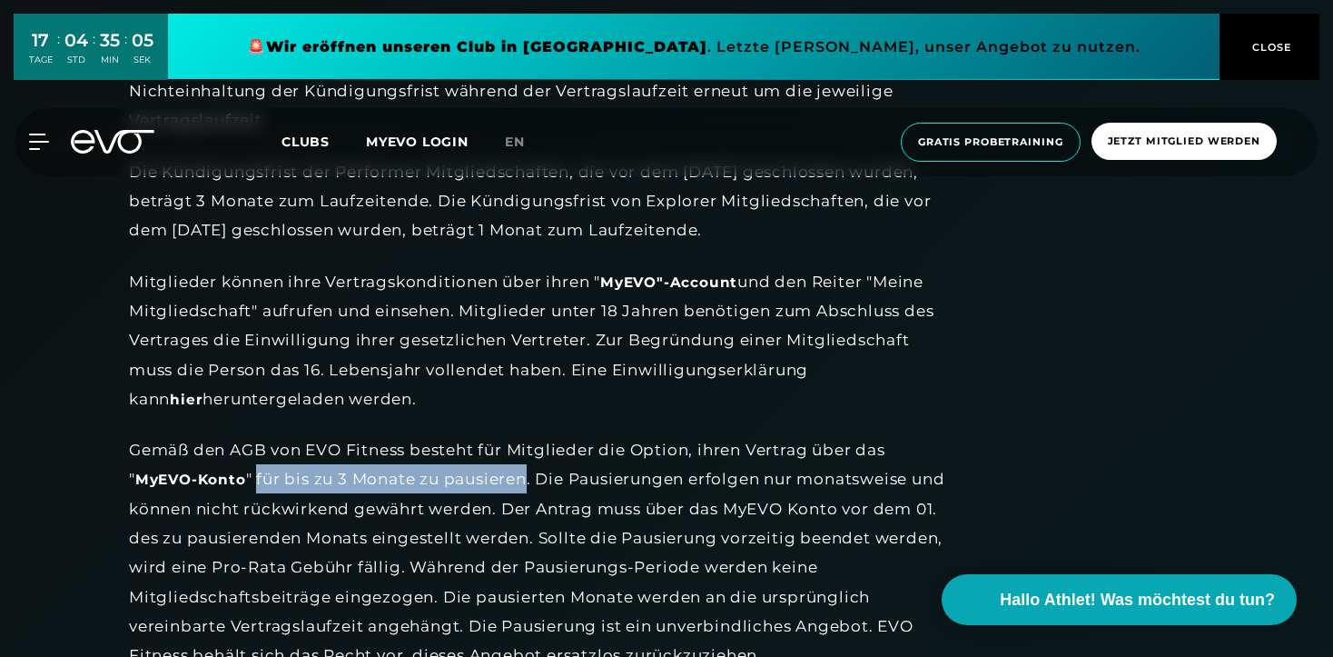
copy div "für bis zu 3 Monate zu pausieren"
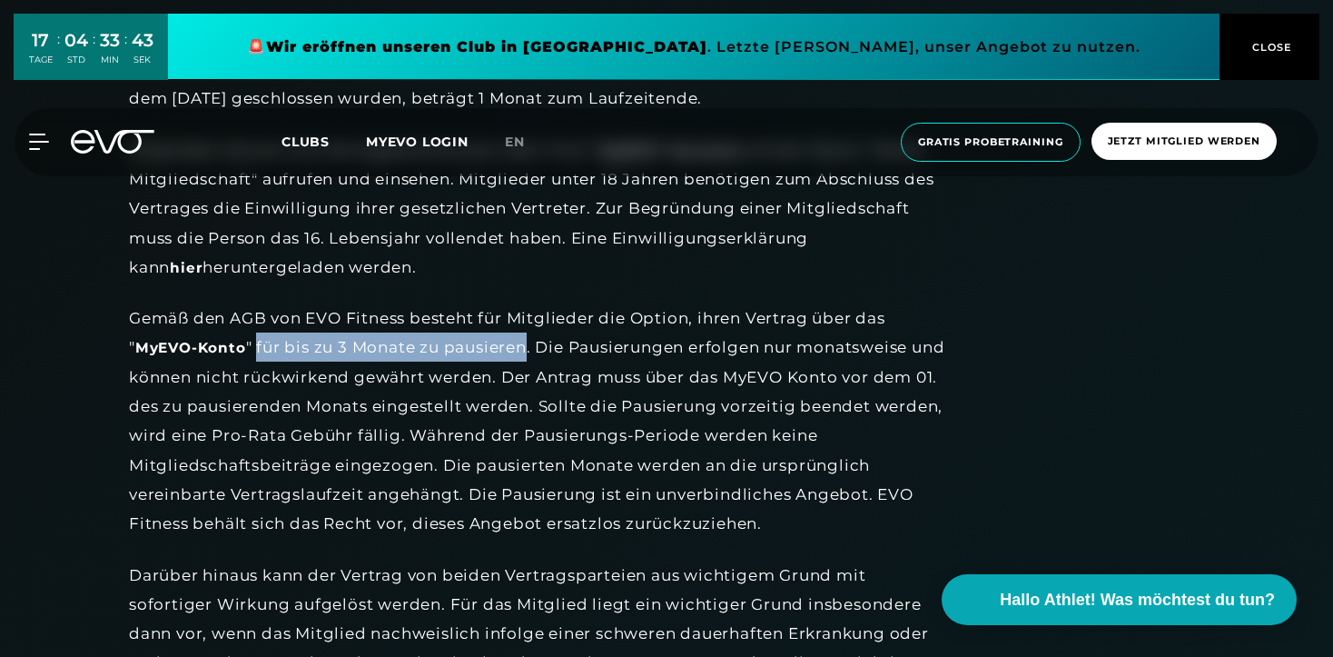
scroll to position [2147, 0]
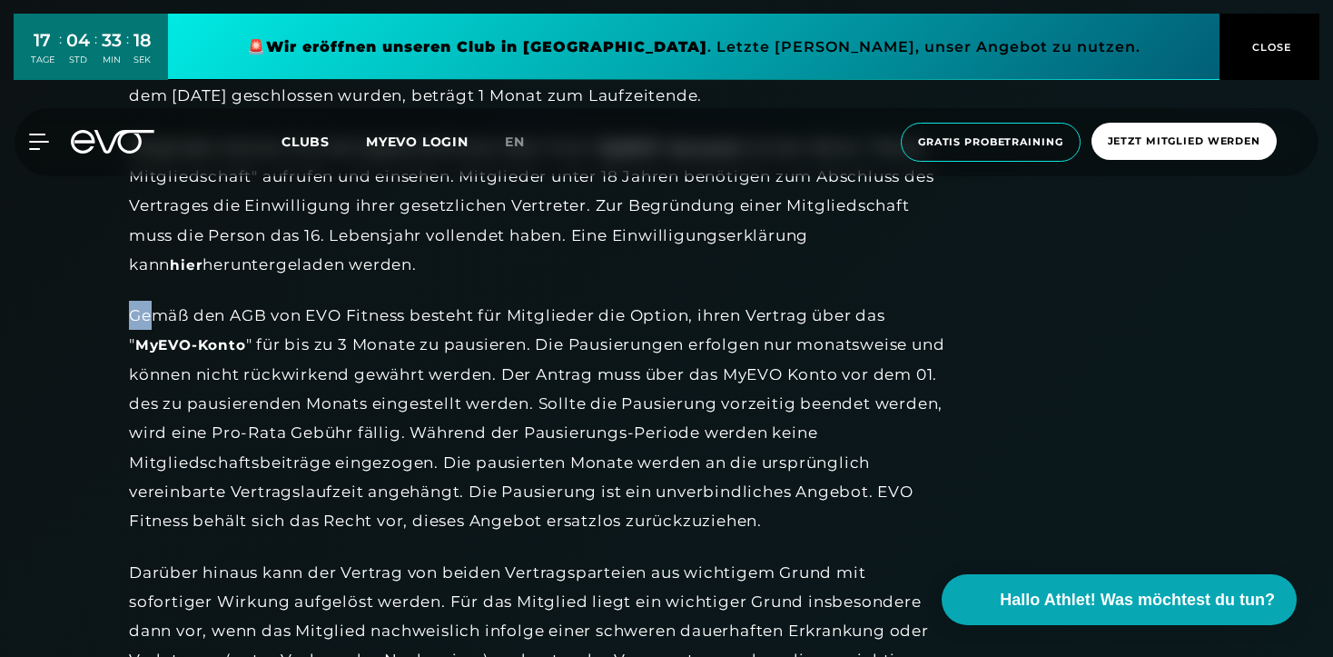
drag, startPoint x: 133, startPoint y: 302, endPoint x: 150, endPoint y: 305, distance: 17.5
click at [150, 305] on div "Gemäß den AGB von EVO Fitness besteht für Mitglieder die Option, ihren Vertrag …" at bounding box center [537, 418] width 817 height 234
click at [257, 447] on div "Gemäß den AGB von EVO Fitness besteht für Mitglieder die Option, ihren Vertrag …" at bounding box center [537, 418] width 817 height 234
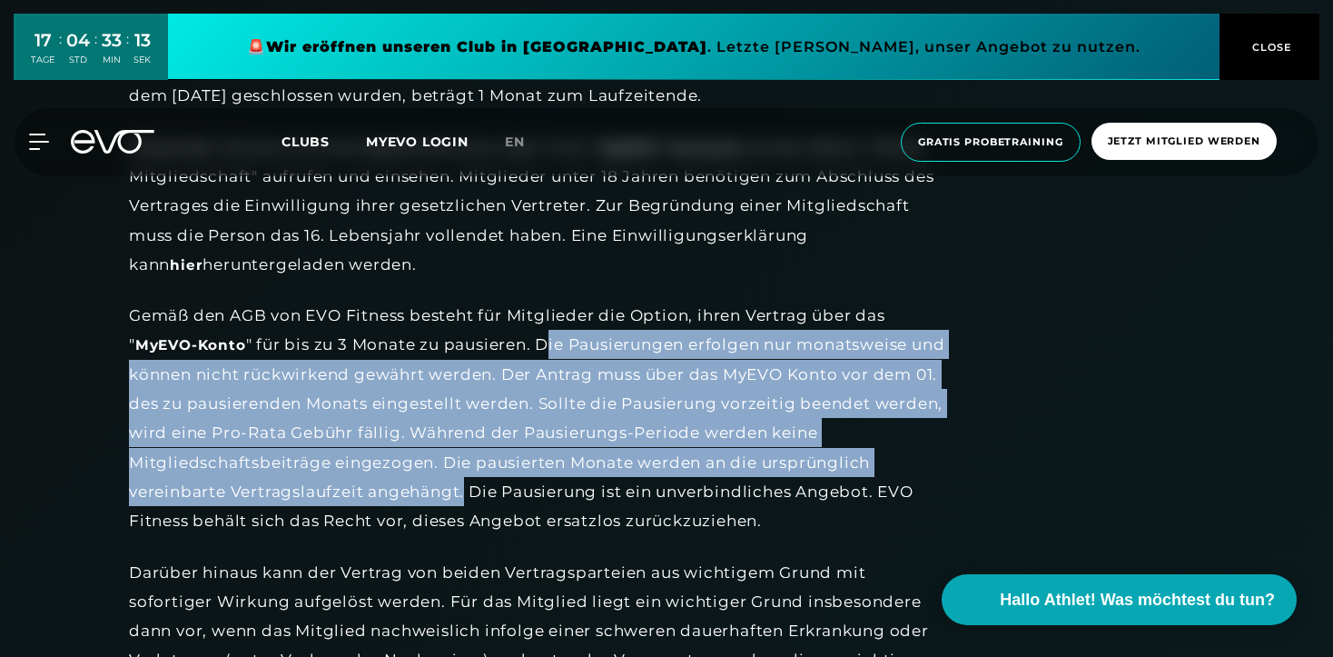
drag, startPoint x: 546, startPoint y: 331, endPoint x: 463, endPoint y: 469, distance: 160.9
click at [463, 469] on div "Gemäß den AGB von EVO Fitness besteht für Mitglieder die Option, ihren Vertrag …" at bounding box center [537, 418] width 817 height 234
copy div "ie Pausierungen erfolgen nur monatsweise und können nicht rückwirkend gewährt w…"
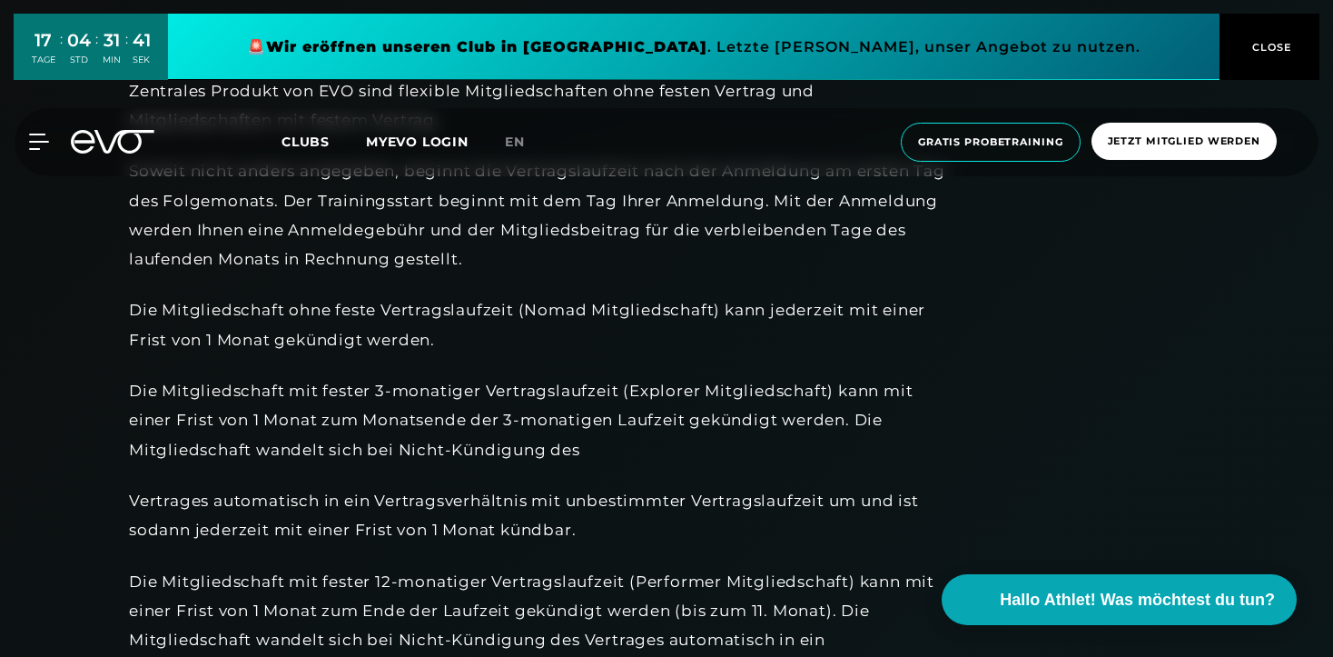
scroll to position [1627, 0]
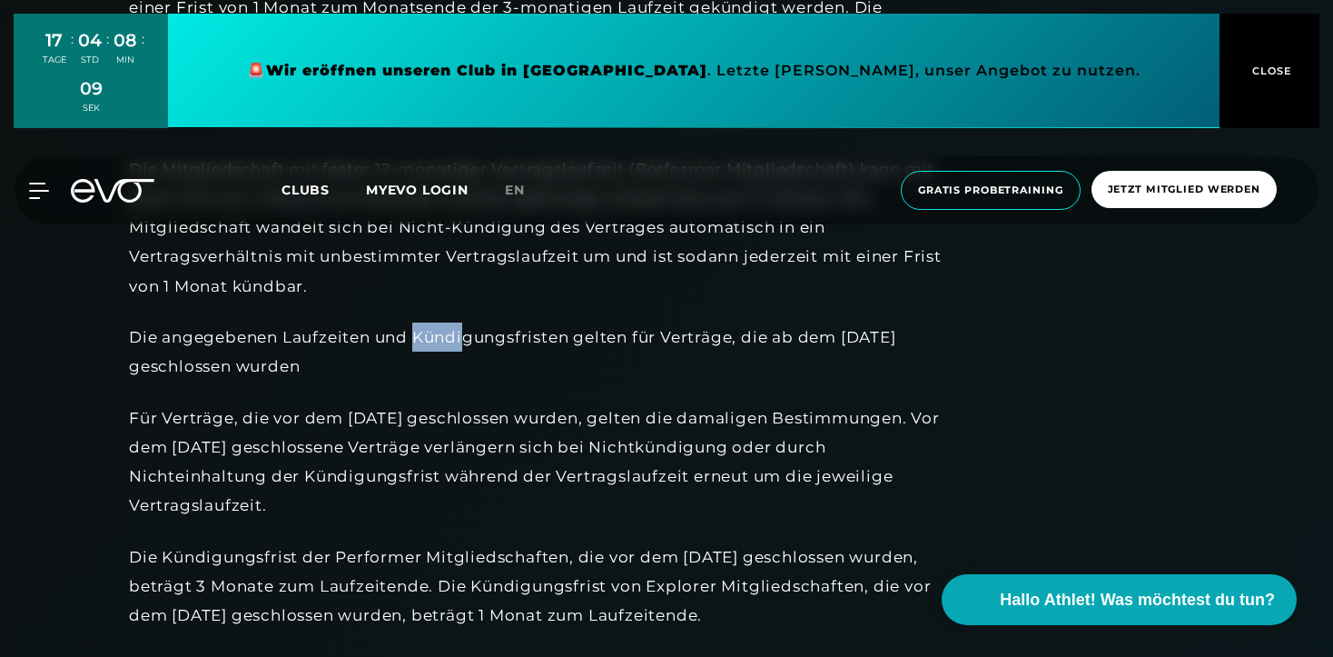
click at [130, 133] on div "17 TAGE : 04 STD : 08 MIN : 09 SEK 🚨 Wir eröffnen unseren Club in [GEOGRAPHIC_D…" at bounding box center [666, 119] width 1333 height 239
click at [123, 196] on icon at bounding box center [124, 191] width 60 height 24
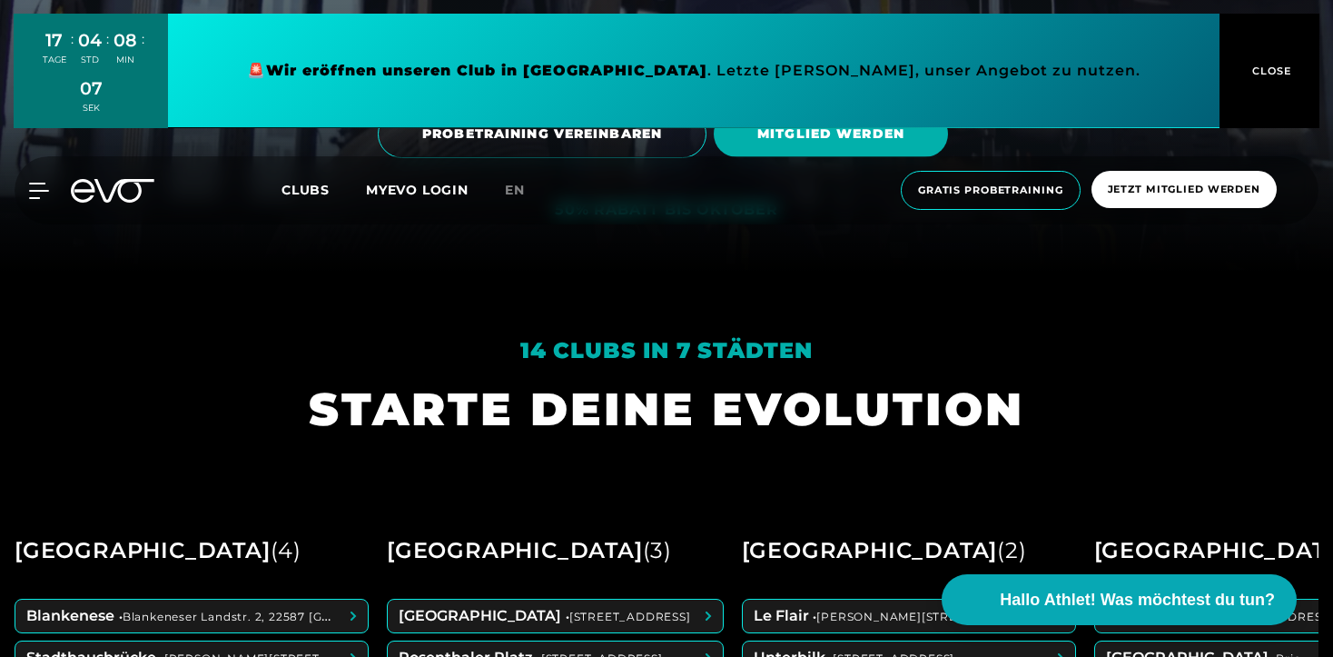
scroll to position [704, 0]
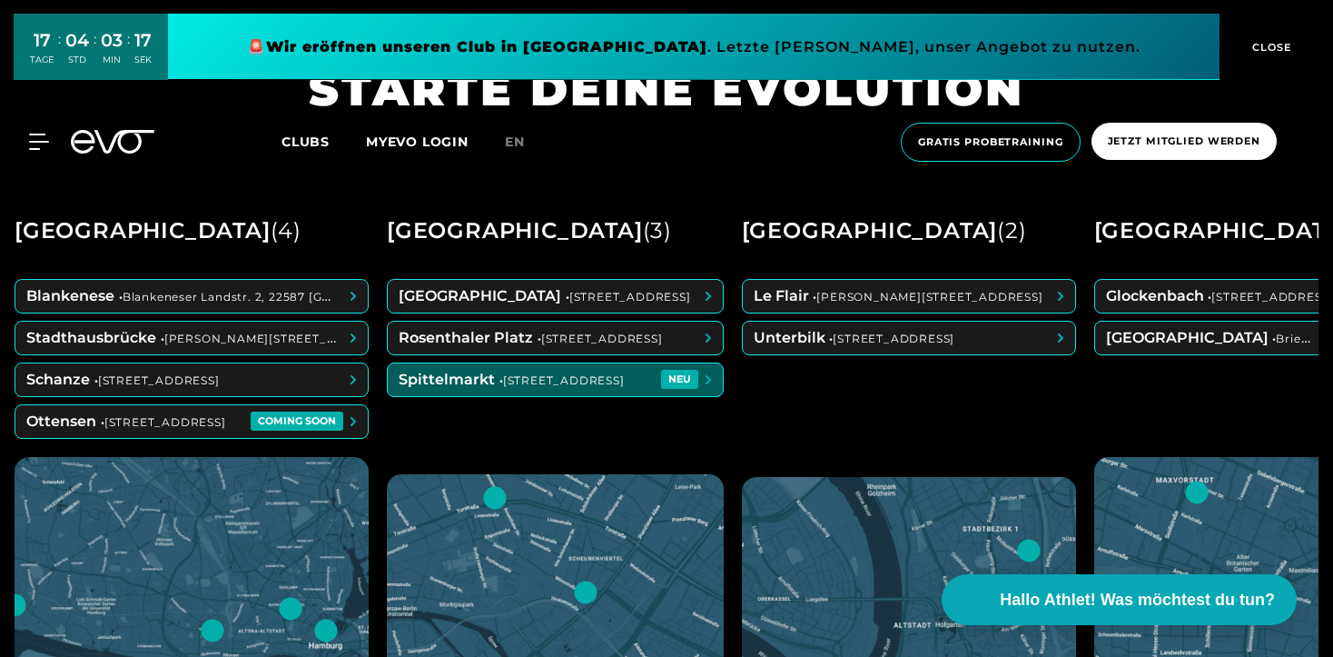
click at [665, 390] on span at bounding box center [555, 379] width 335 height 33
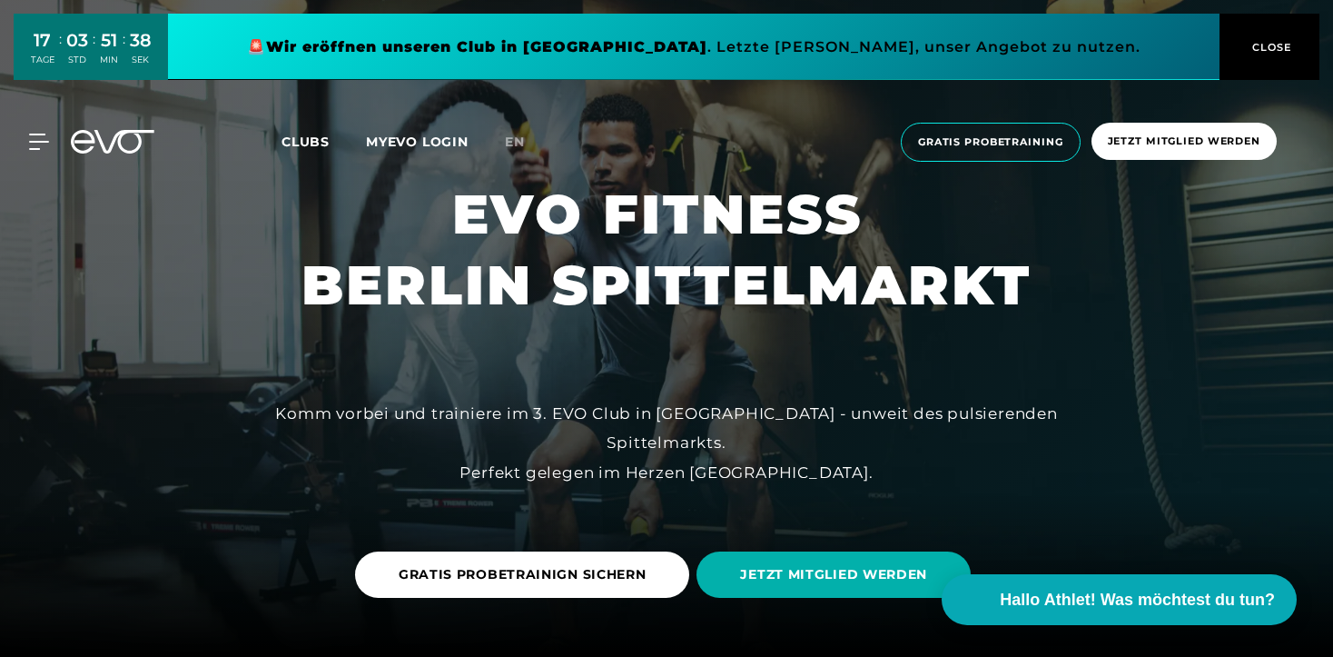
click at [816, 195] on div at bounding box center [666, 328] width 1333 height 657
